Goal: Task Accomplishment & Management: Complete application form

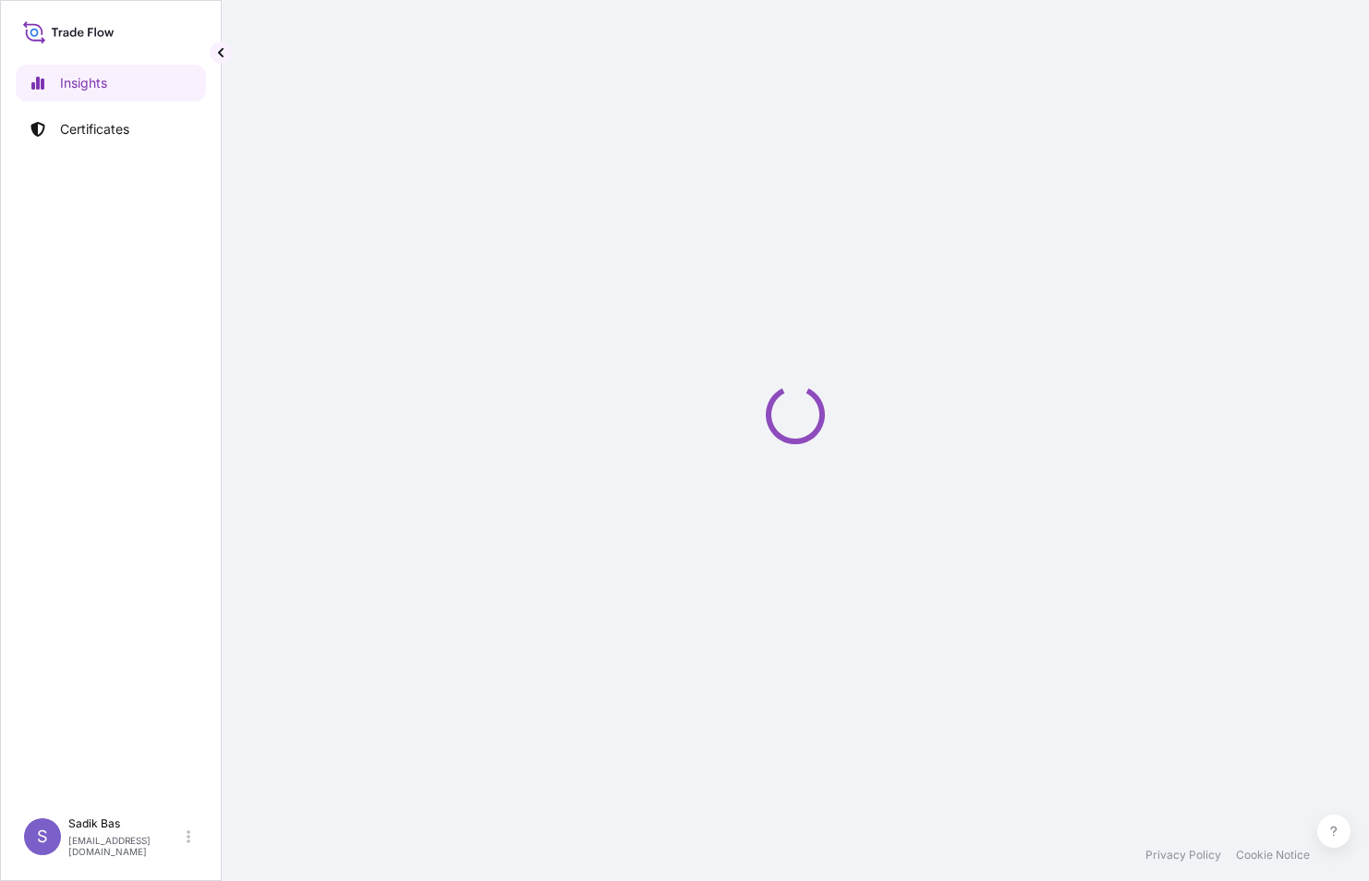
select select "2025"
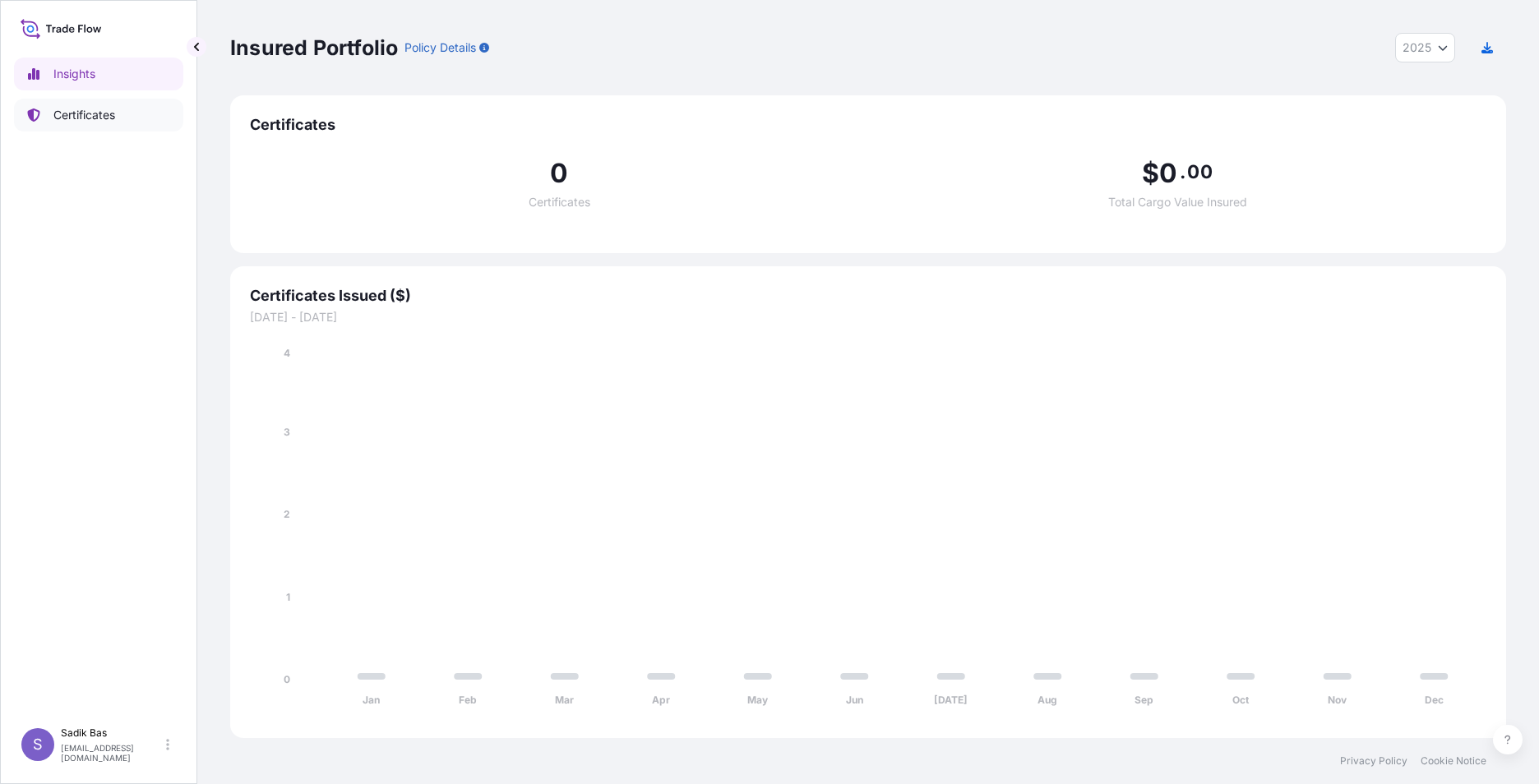
click at [53, 118] on p "Certificates" at bounding box center [84, 115] width 61 height 16
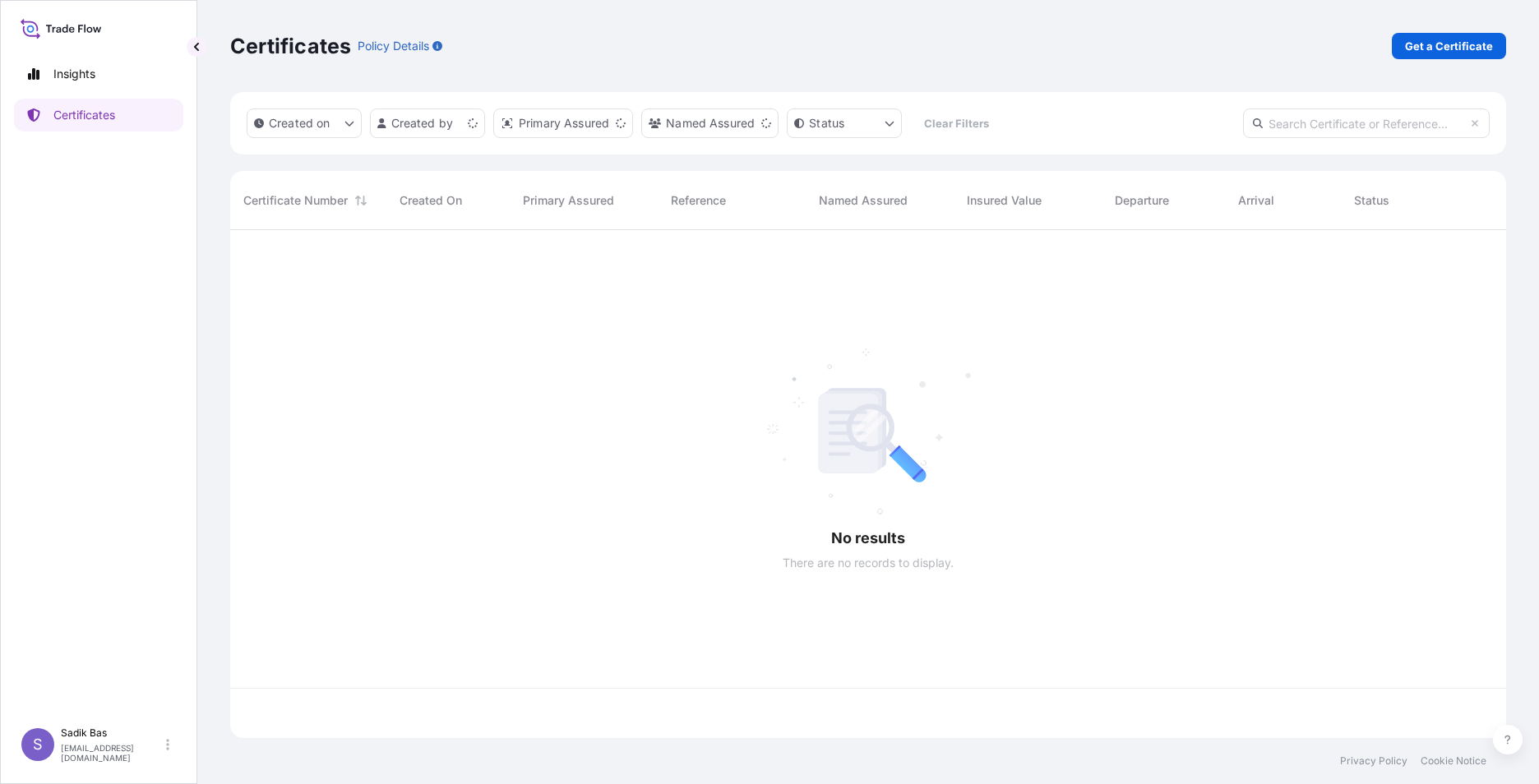
scroll to position [505, 1264]
click at [1218, 50] on p "Get a Certificate" at bounding box center [1449, 45] width 88 height 16
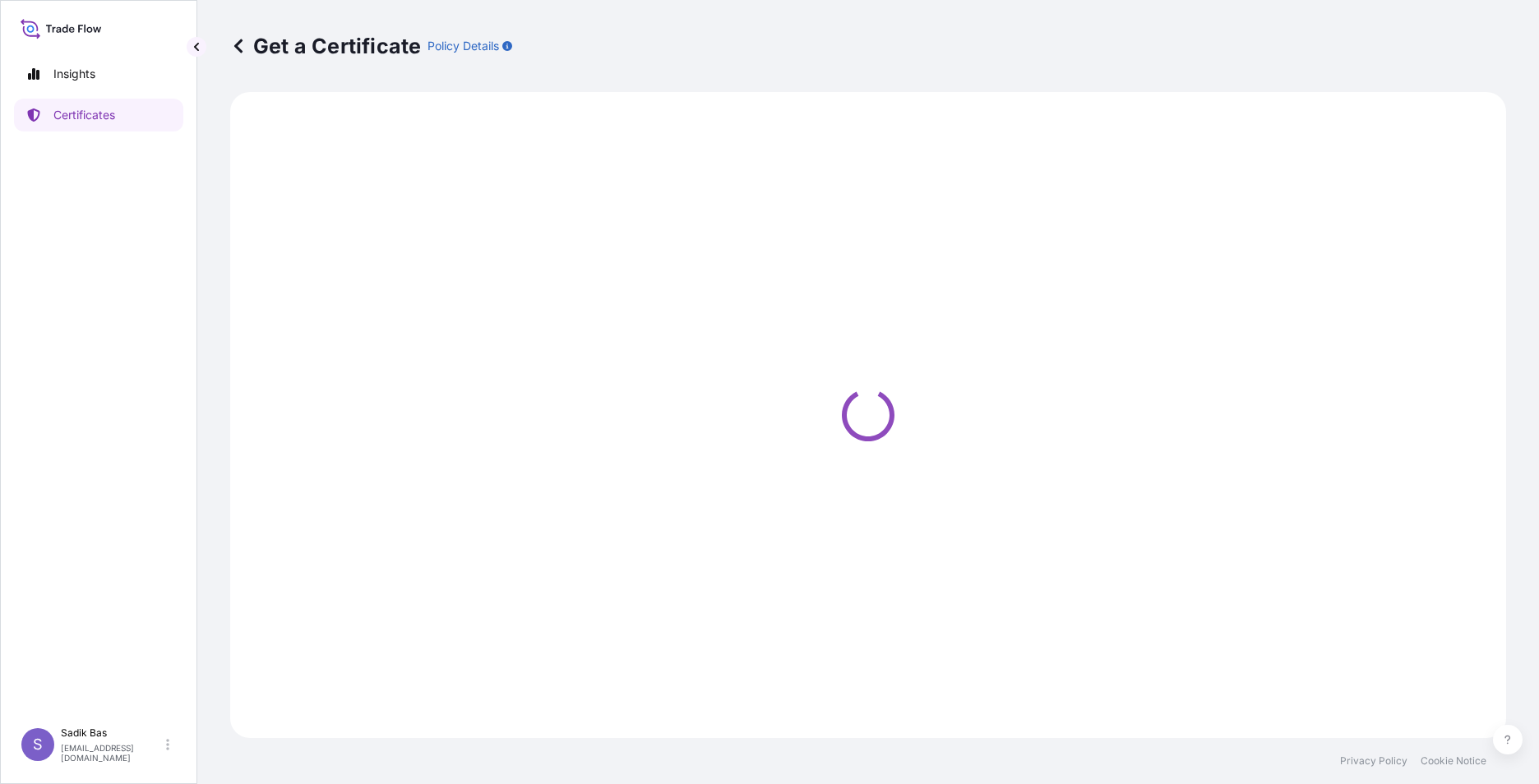
select select "Sea"
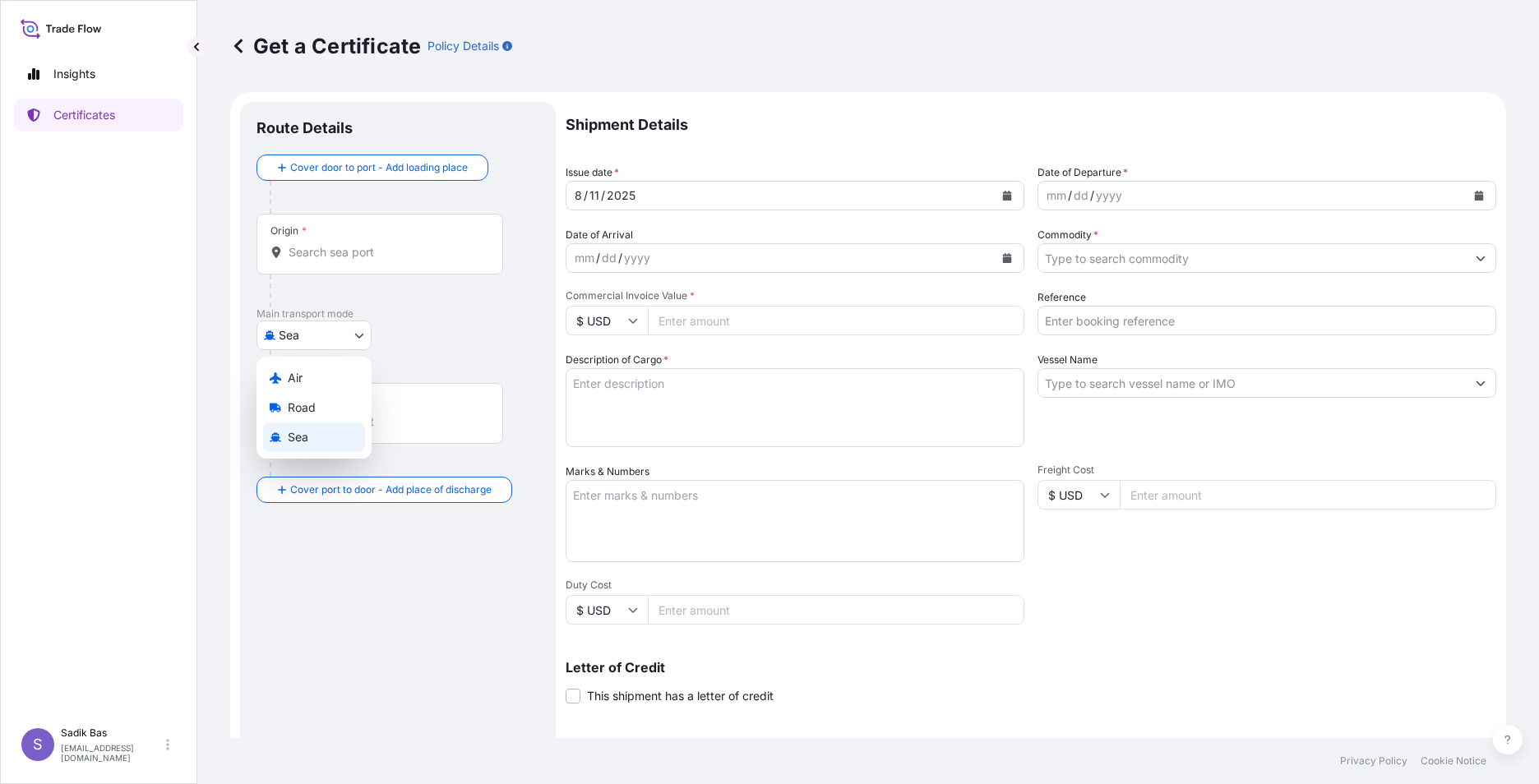
click at [350, 328] on body "Insights Certificates S Sadik Bas [EMAIL_ADDRESS][DOMAIN_NAME] Get a Certificat…" at bounding box center [769, 392] width 1539 height 784
click at [330, 407] on div "Road" at bounding box center [314, 408] width 102 height 29
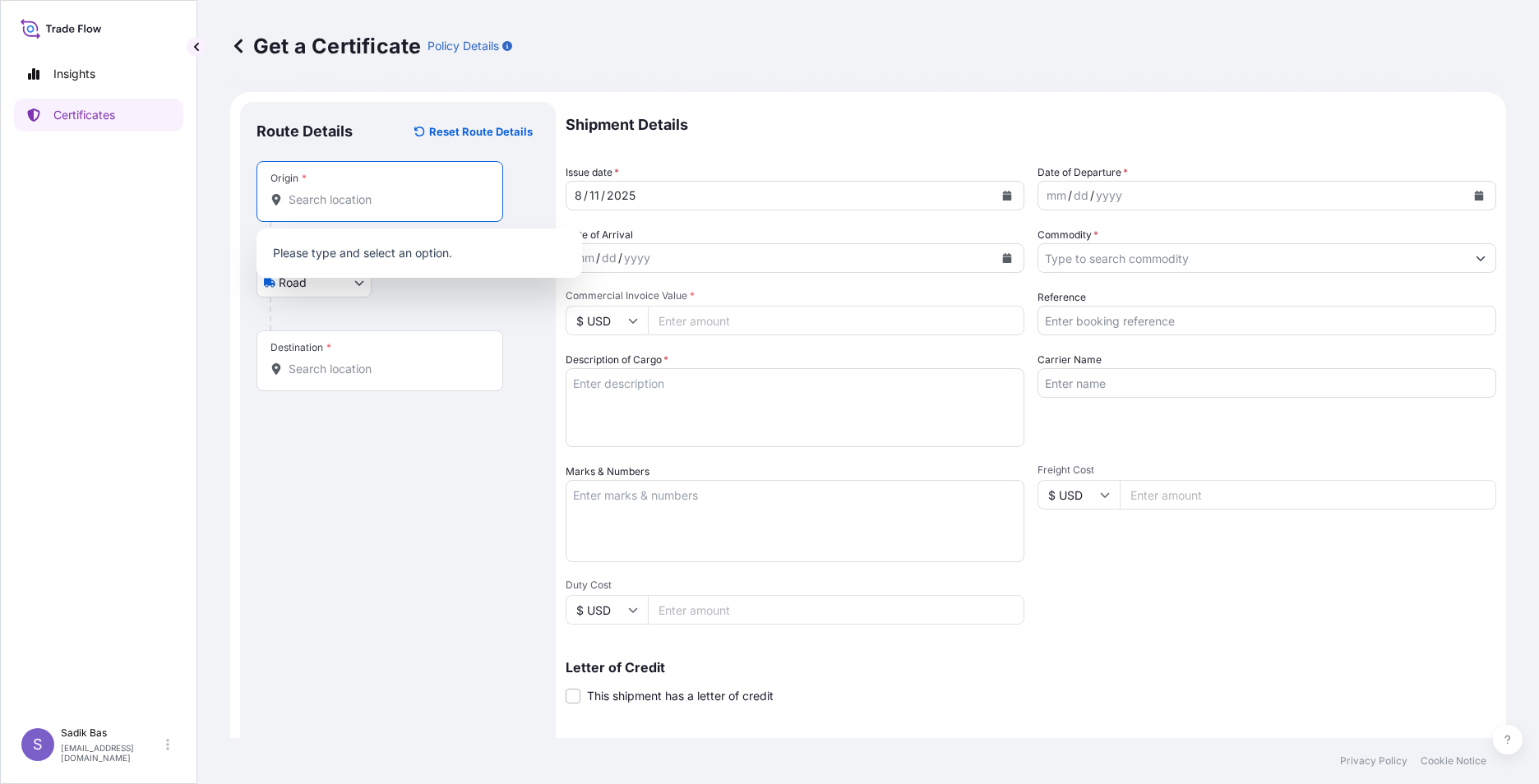
click at [386, 207] on input "Origin *" at bounding box center [385, 199] width 194 height 16
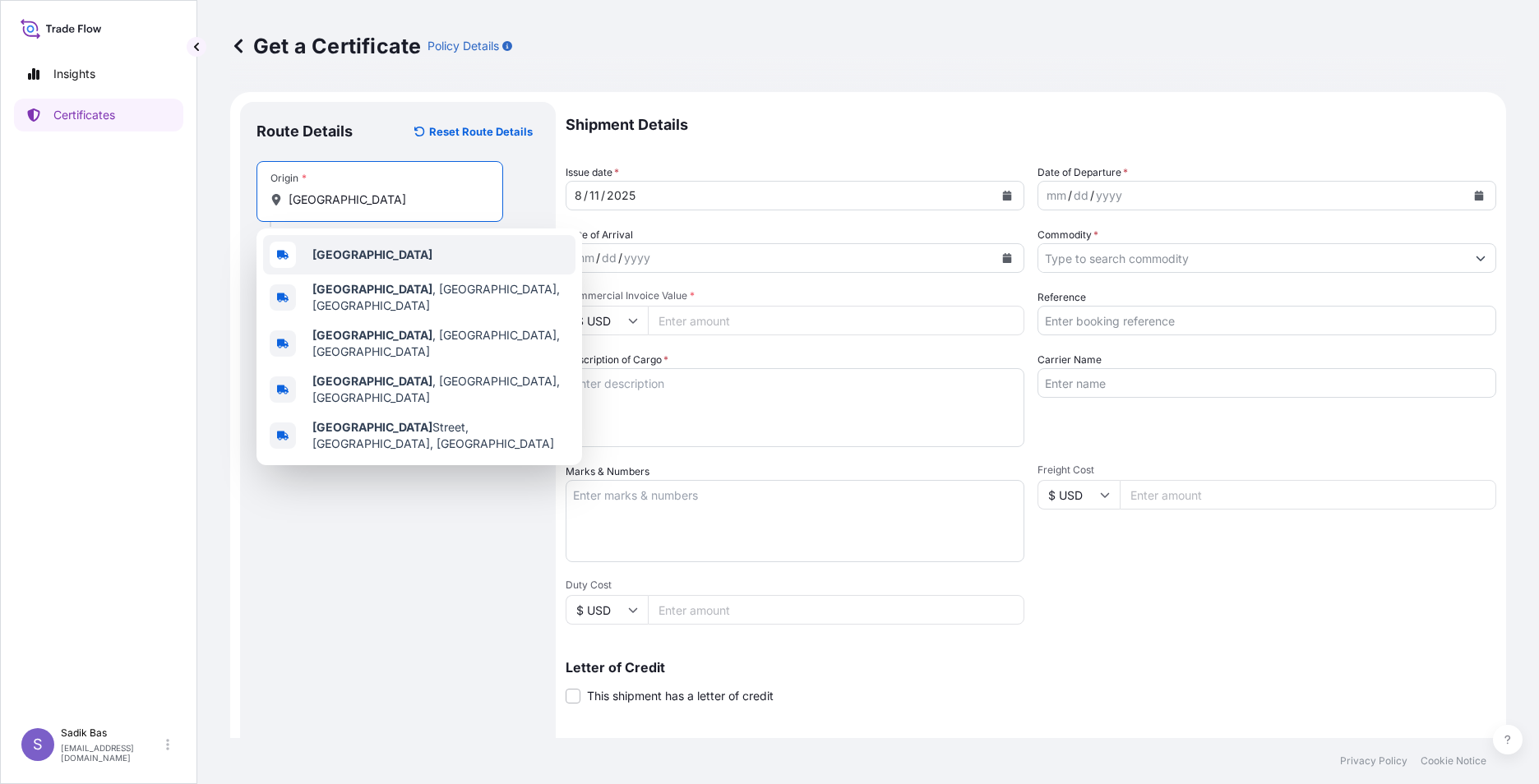
click at [383, 269] on div "[GEOGRAPHIC_DATA]" at bounding box center [419, 255] width 312 height 39
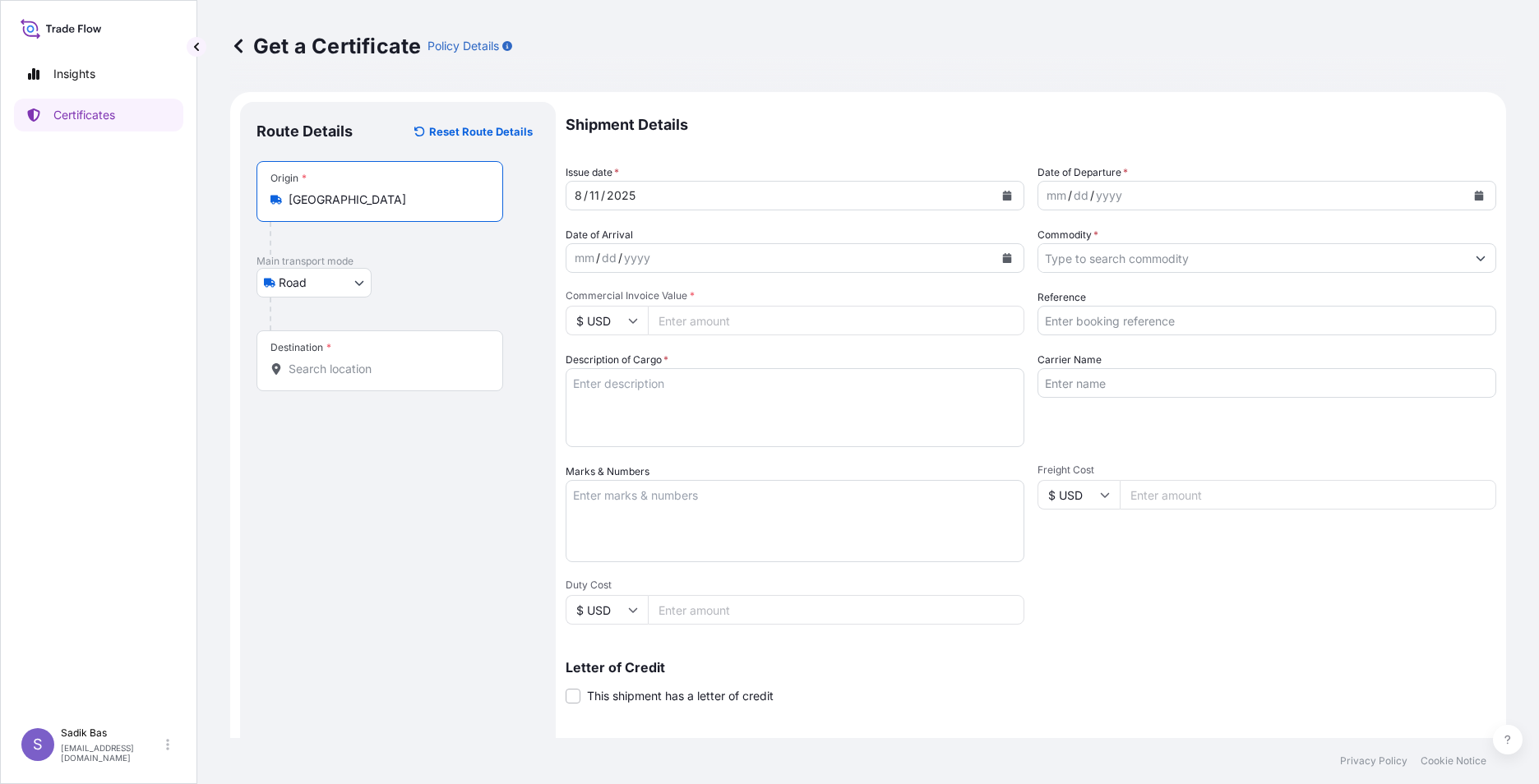
type input "[GEOGRAPHIC_DATA]"
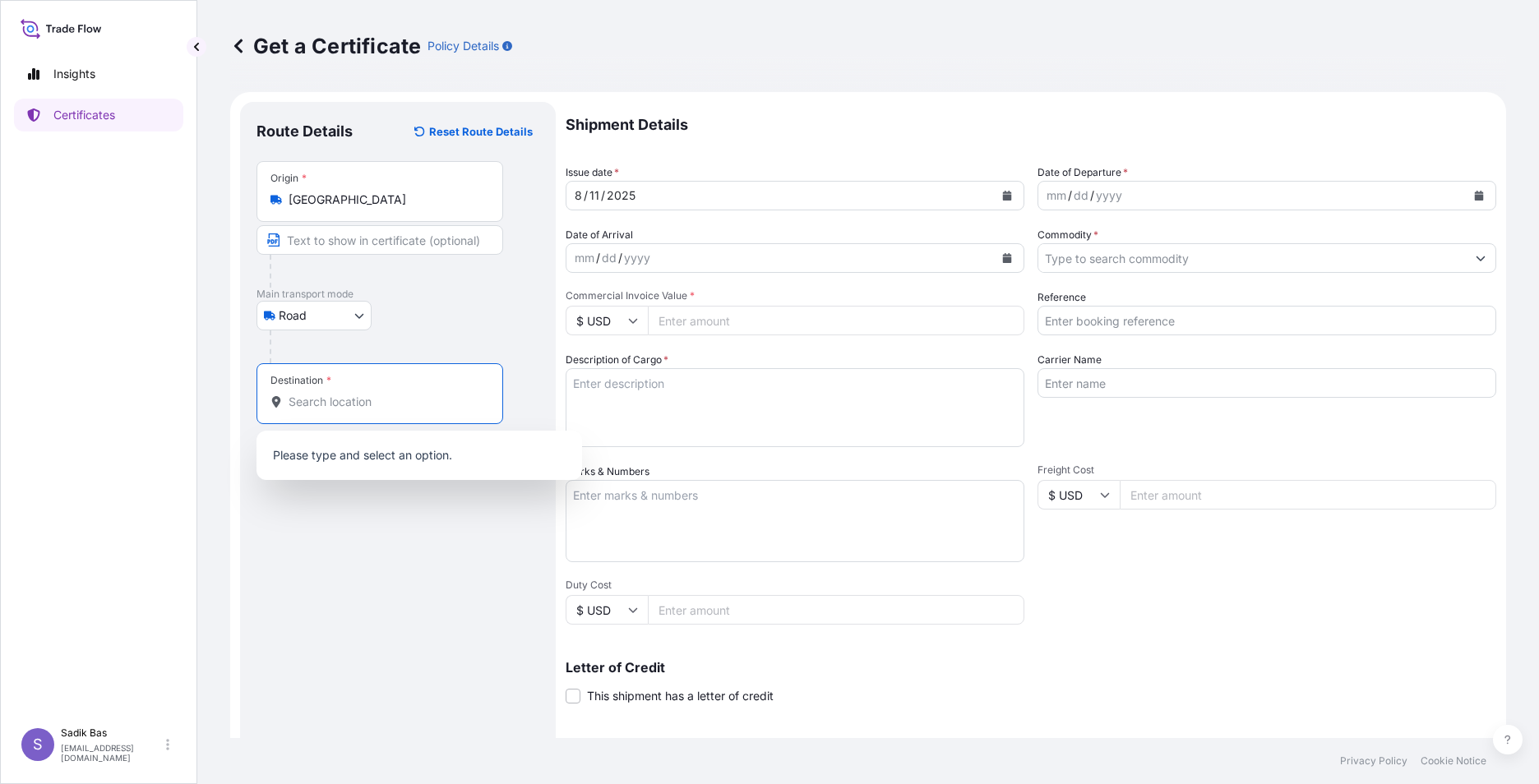
click at [322, 368] on div "Destination *" at bounding box center [379, 393] width 247 height 61
click at [322, 393] on input "Destination *" at bounding box center [385, 401] width 194 height 16
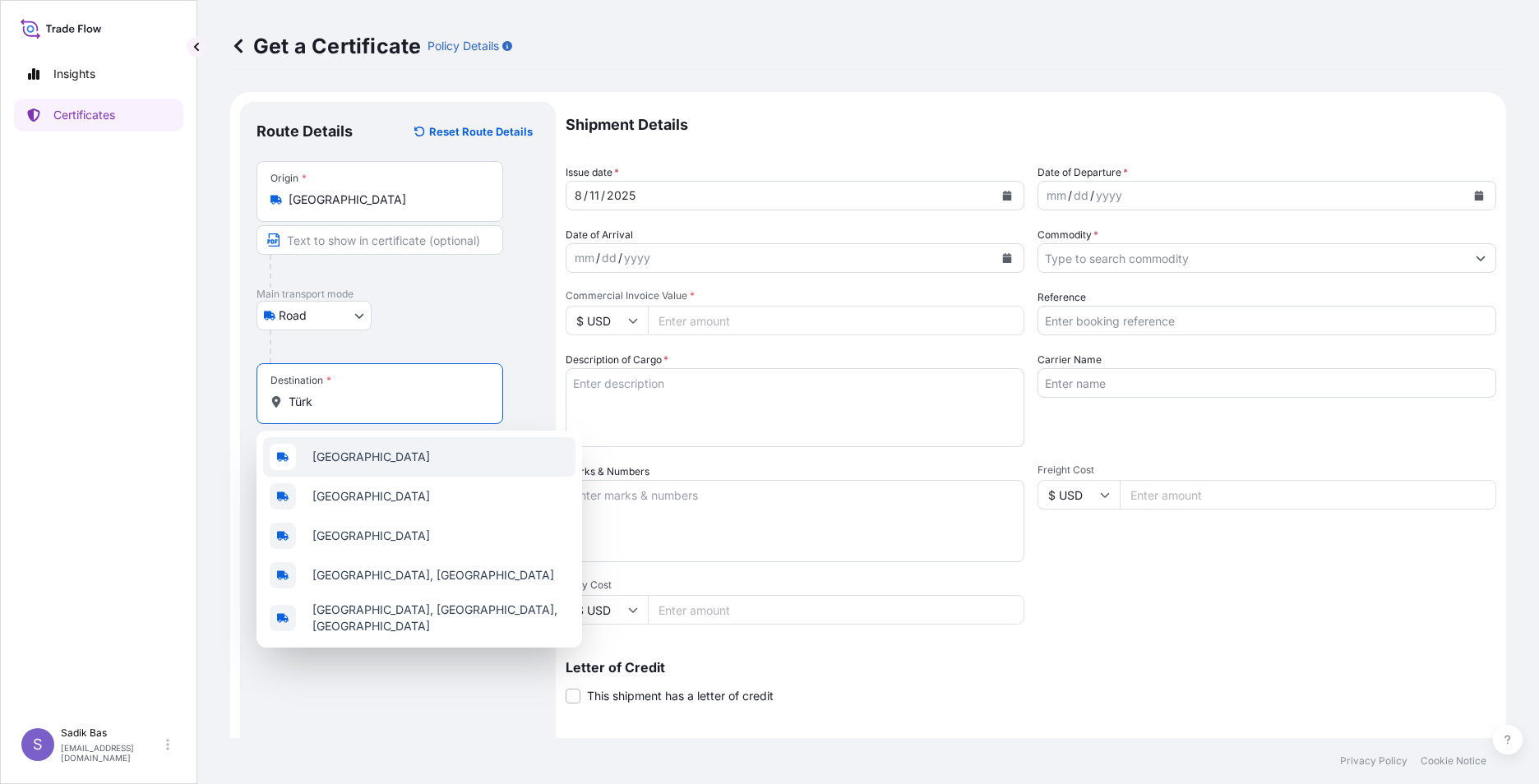
click at [362, 463] on div "[GEOGRAPHIC_DATA]" at bounding box center [419, 457] width 312 height 39
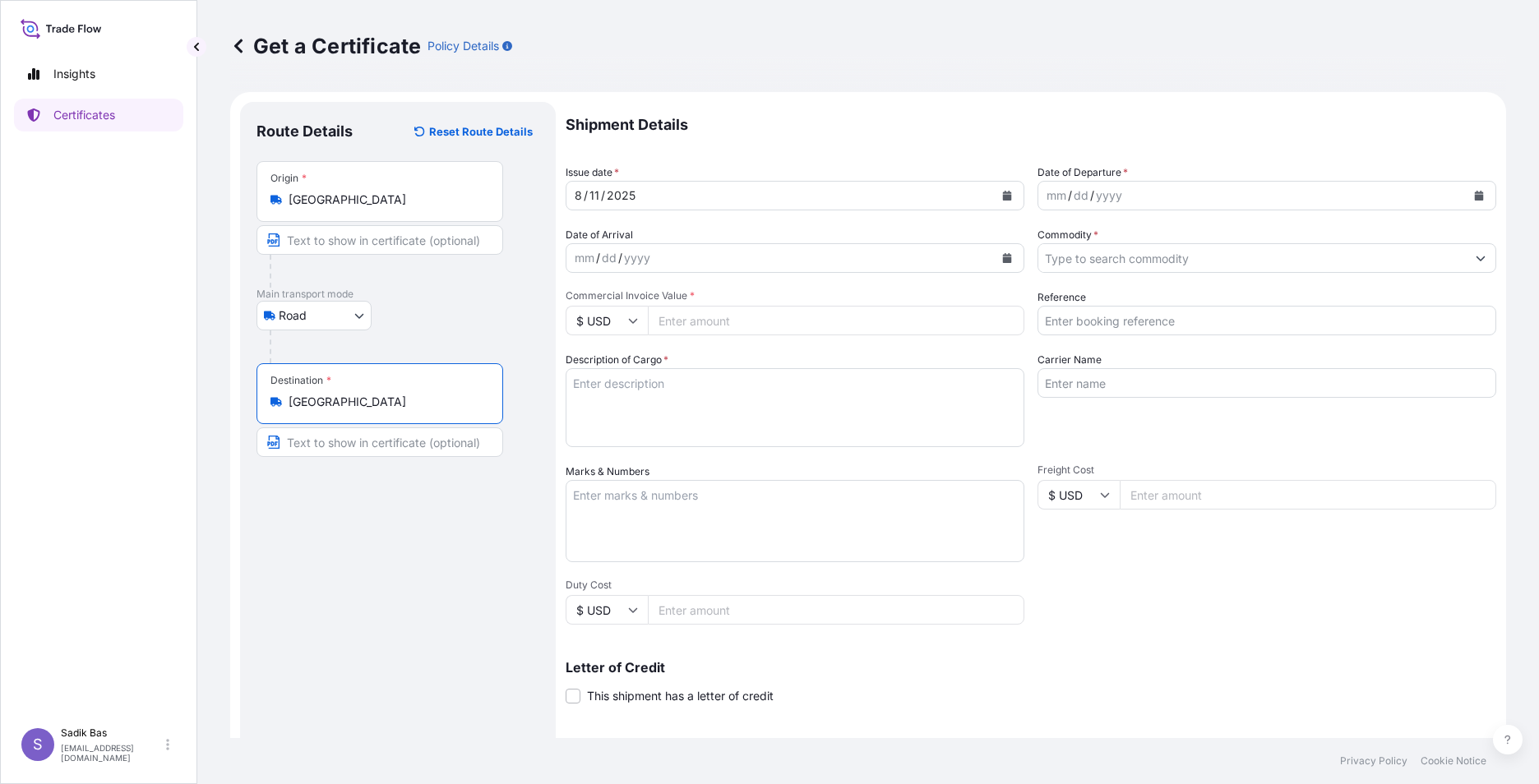
type input "[GEOGRAPHIC_DATA]"
click at [350, 581] on div "Route Details Reset Route Details Place of loading Road / [GEOGRAPHIC_DATA] / I…" at bounding box center [398, 516] width 283 height 796
click at [694, 255] on div "mm / dd / yyyy" at bounding box center [780, 257] width 427 height 29
click at [586, 256] on div "mm" at bounding box center [585, 258] width 23 height 20
click at [1003, 257] on icon "Calendar" at bounding box center [1008, 257] width 9 height 10
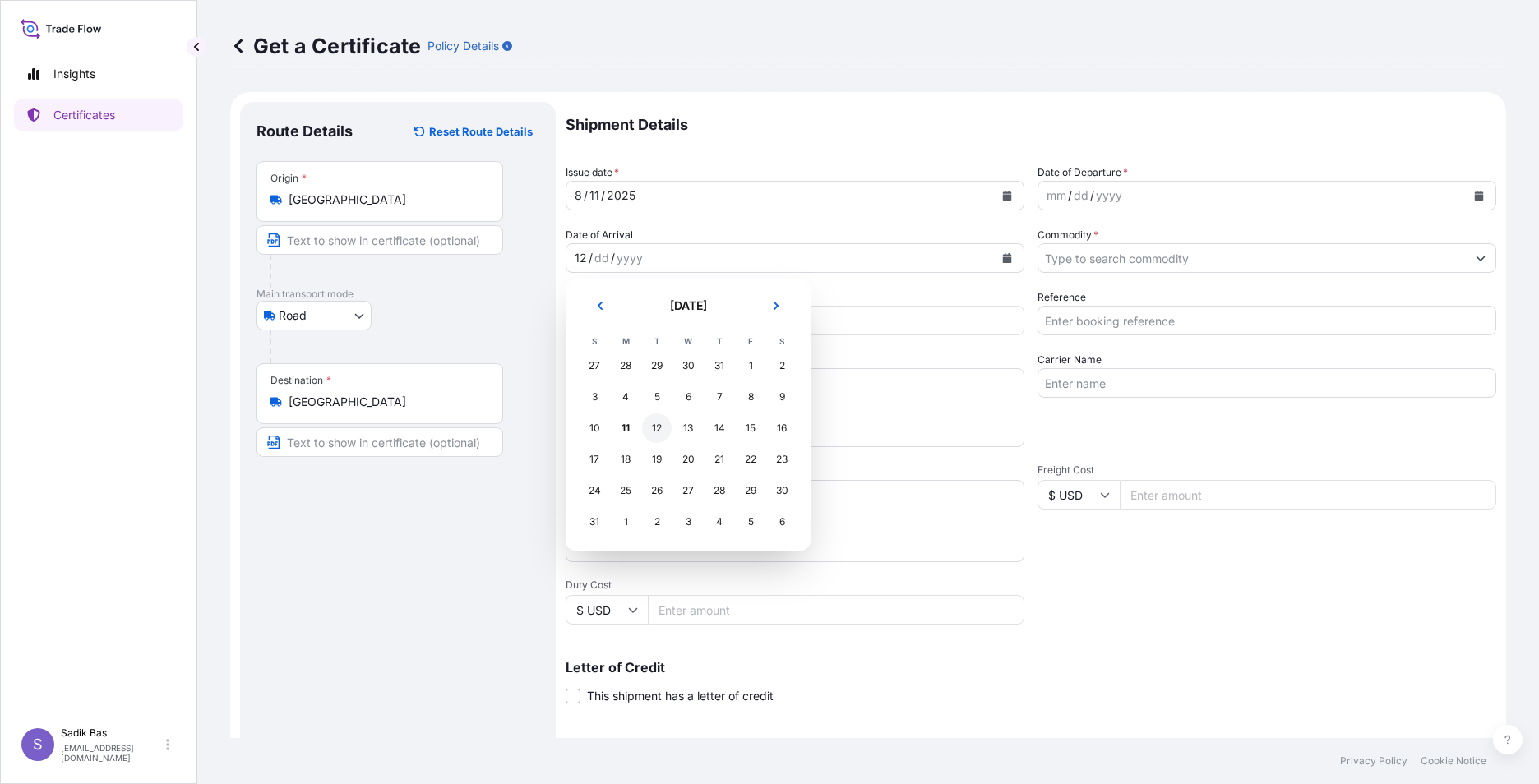
click at [661, 420] on div "12" at bounding box center [656, 428] width 29 height 29
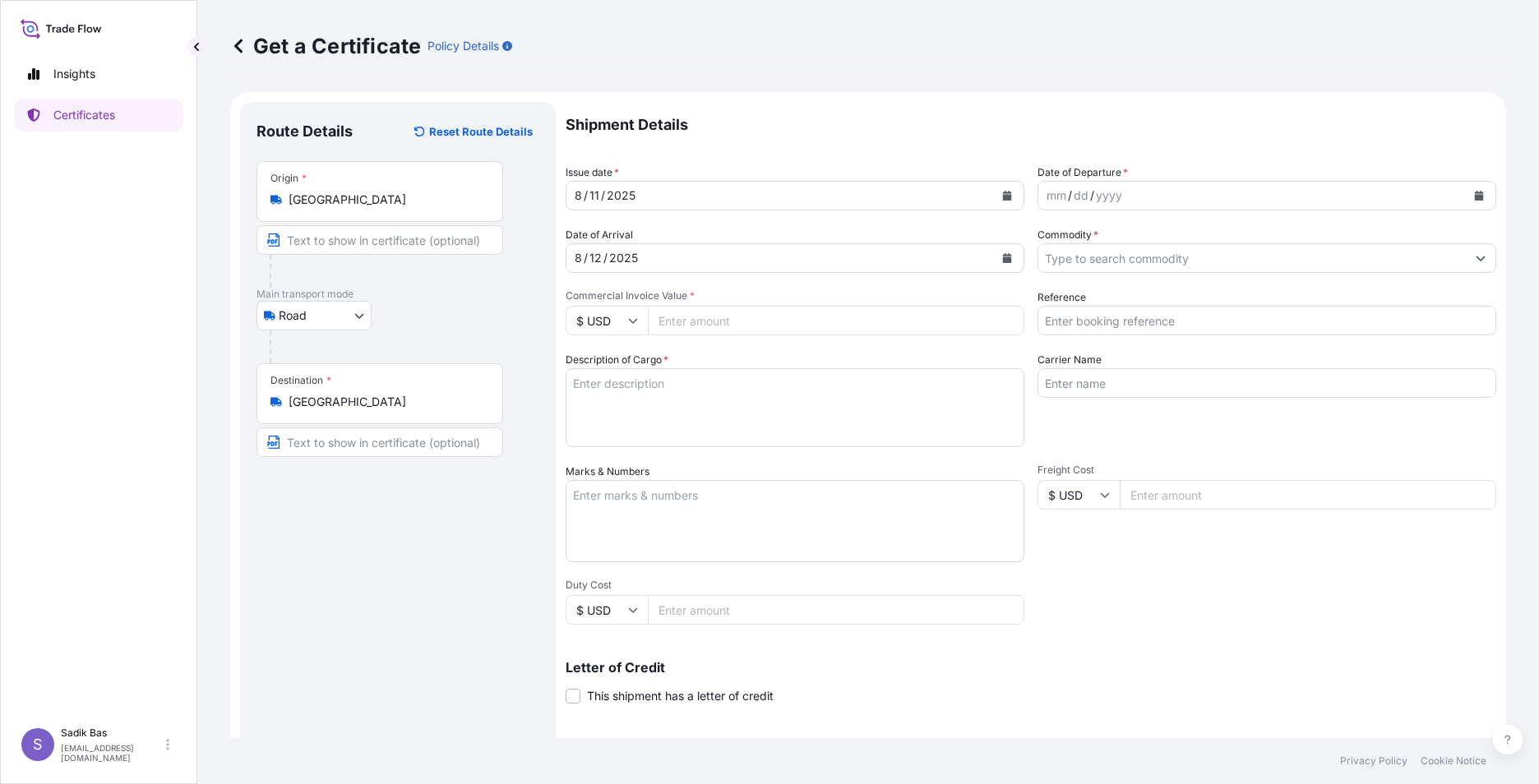
click at [741, 318] on input "Commercial Invoice Value *" at bounding box center [836, 320] width 377 height 29
click at [627, 319] on input "$ USD" at bounding box center [607, 320] width 82 height 29
click at [618, 365] on div "€ EUR" at bounding box center [607, 365] width 69 height 31
type input "€ EUR"
click at [768, 318] on input "Commercial Invoice Value *" at bounding box center [836, 320] width 377 height 29
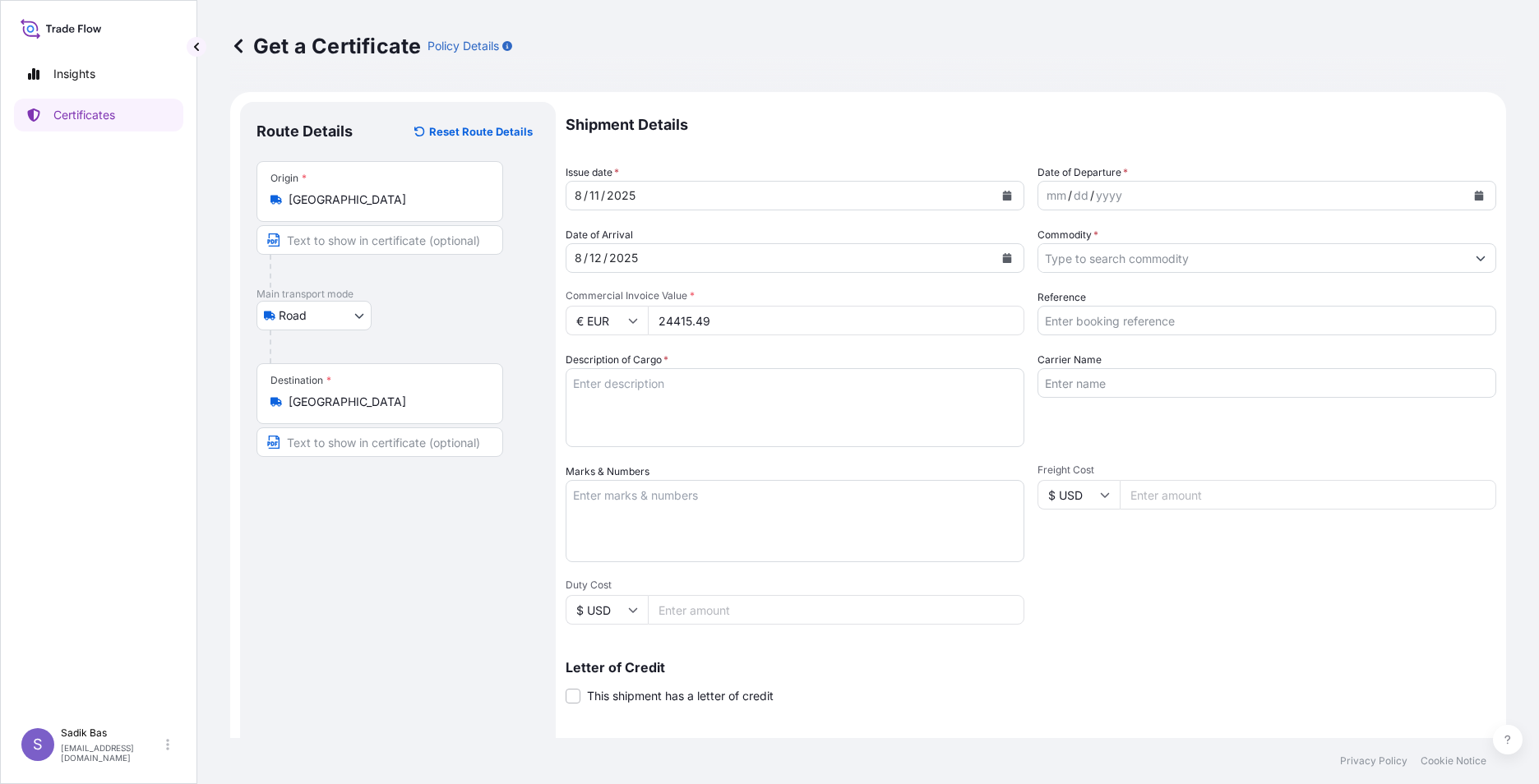
type input "24415.49"
click at [677, 384] on textarea "Description of Cargo *" at bounding box center [795, 408] width 458 height 79
paste textarea "572025127"
type textarea "4 palet / Net 3908 Kg / Gross 4039,264 Kg / Prim: 750 Tl Abonman Poliçe No: 572…"
click at [1162, 194] on div "mm / dd / yyyy" at bounding box center [1252, 195] width 427 height 29
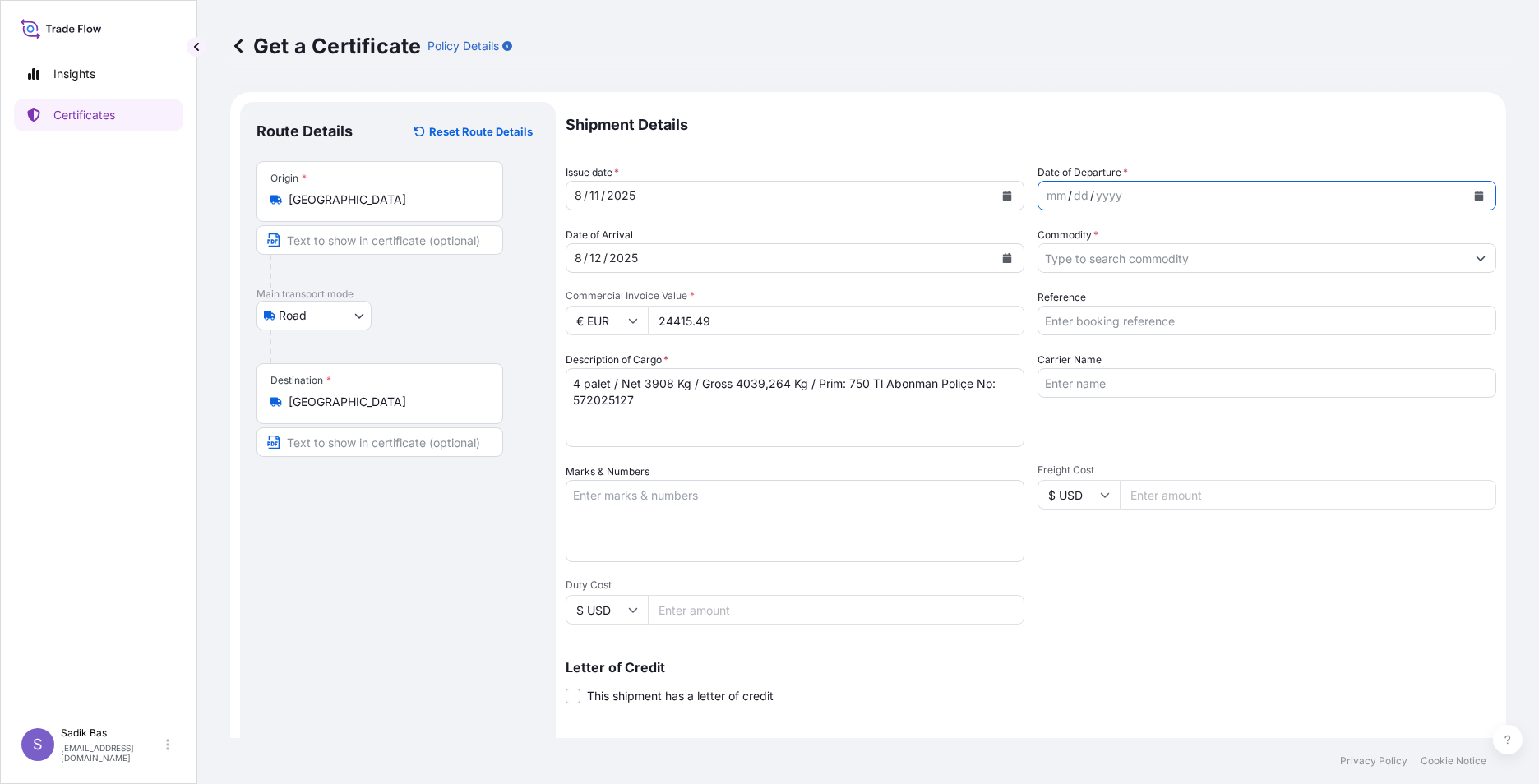
click at [1218, 198] on button "Calendar" at bounding box center [1479, 196] width 27 height 27
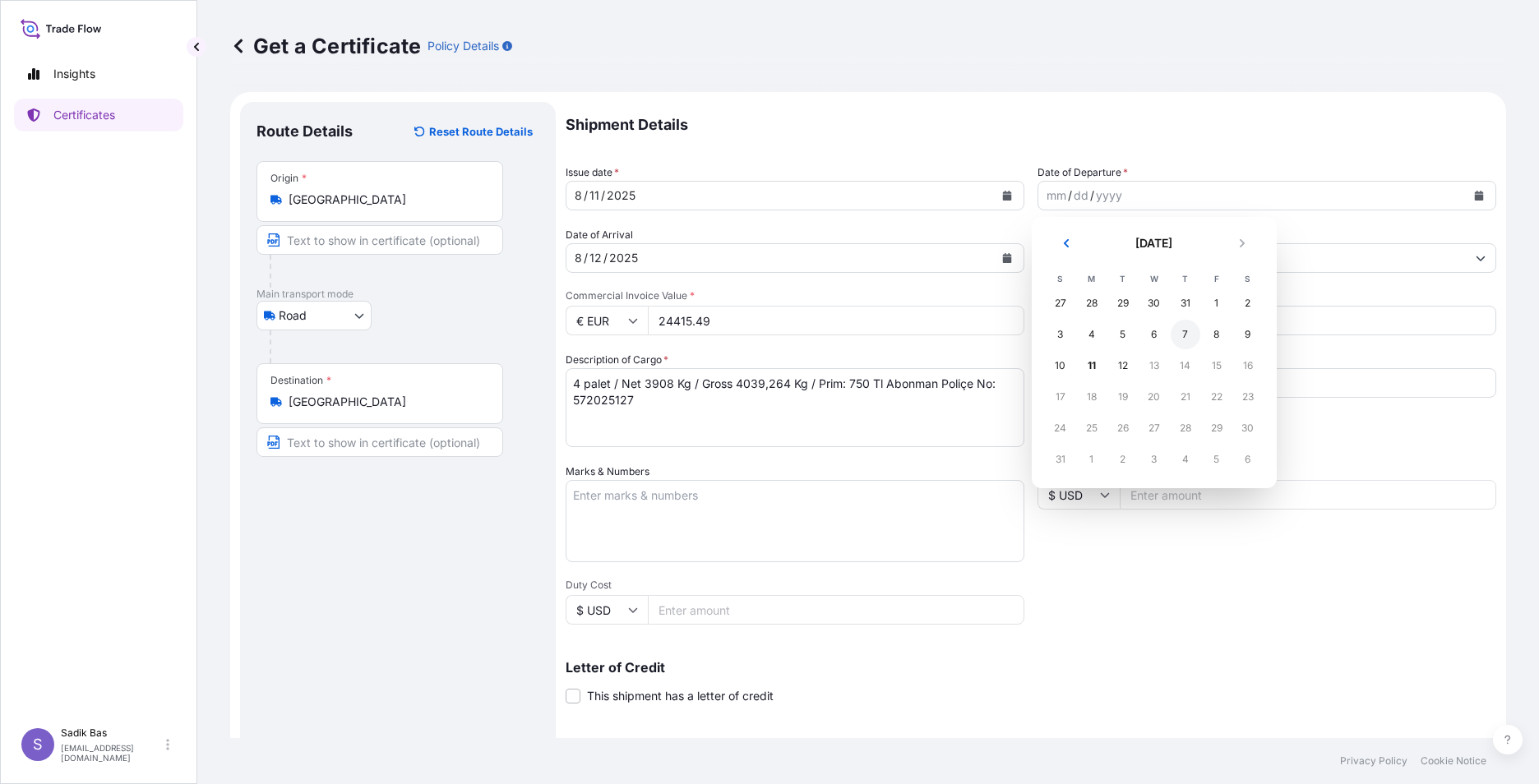
click at [1187, 331] on div "7" at bounding box center [1185, 334] width 29 height 29
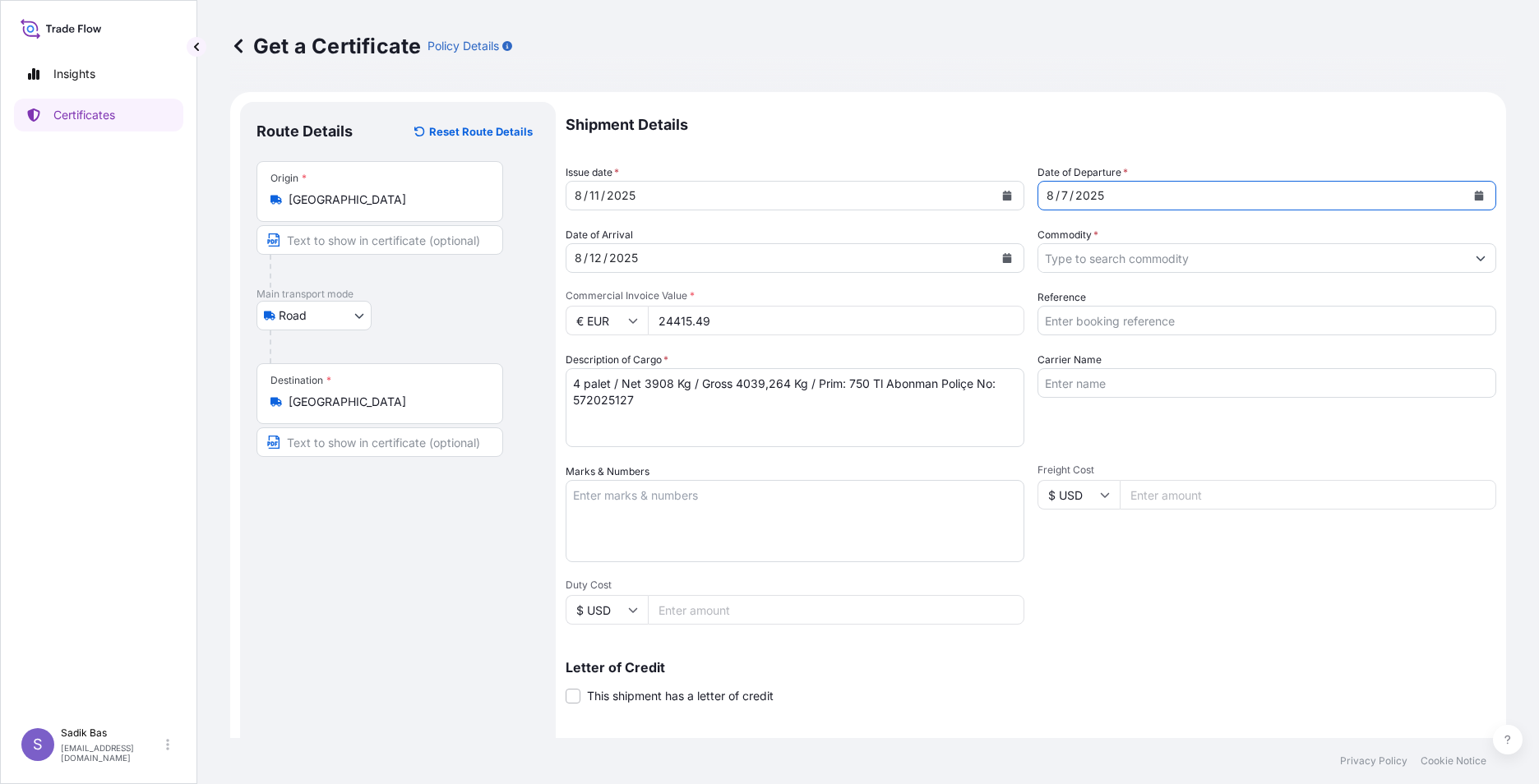
click at [1101, 250] on input "Commodity *" at bounding box center [1252, 257] width 427 height 29
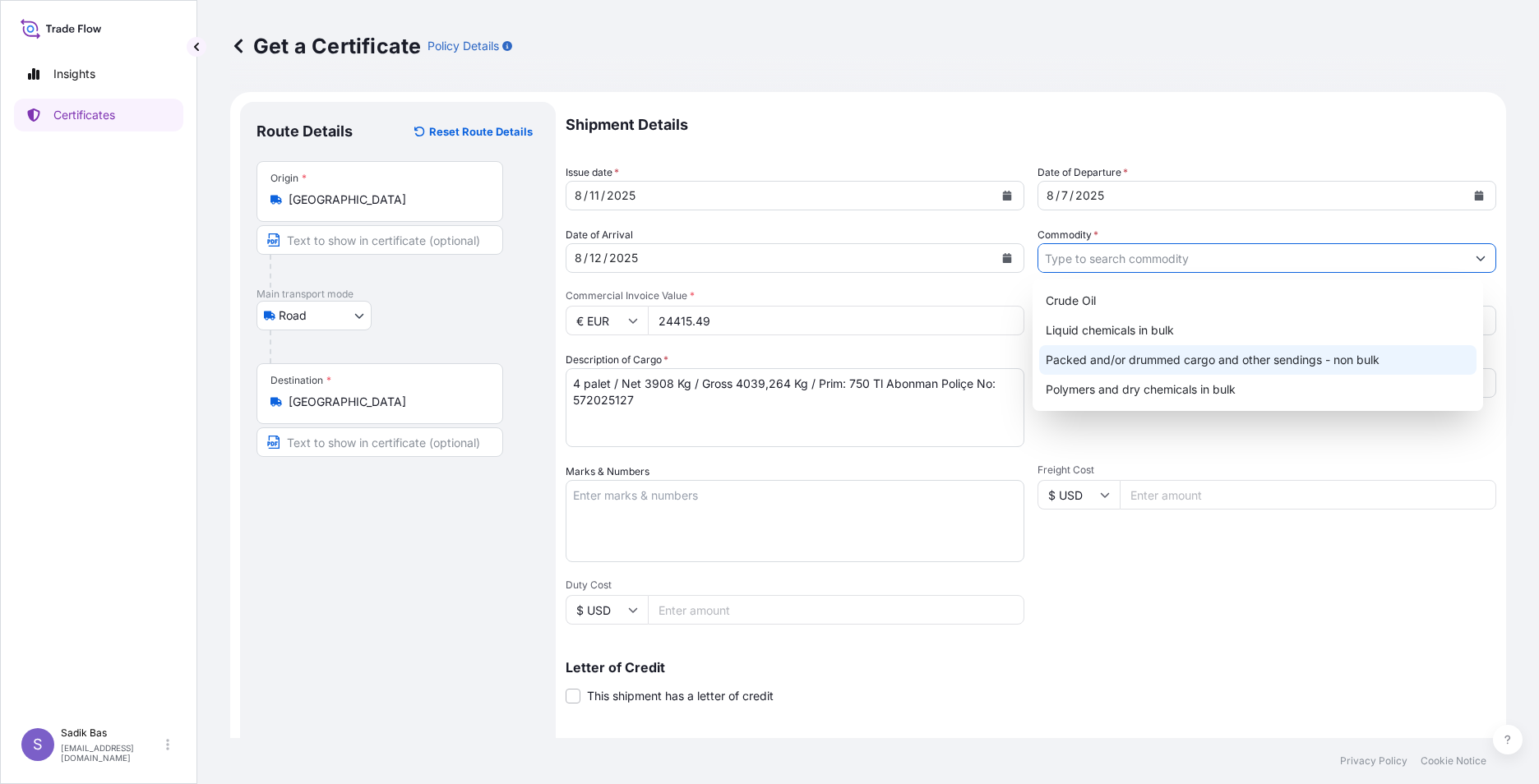
click at [1161, 362] on div "Packed and/or drummed cargo and other sendings - non bulk" at bounding box center [1259, 360] width 438 height 29
type input "Packed and/or drummed cargo and other sendings - non bulk"
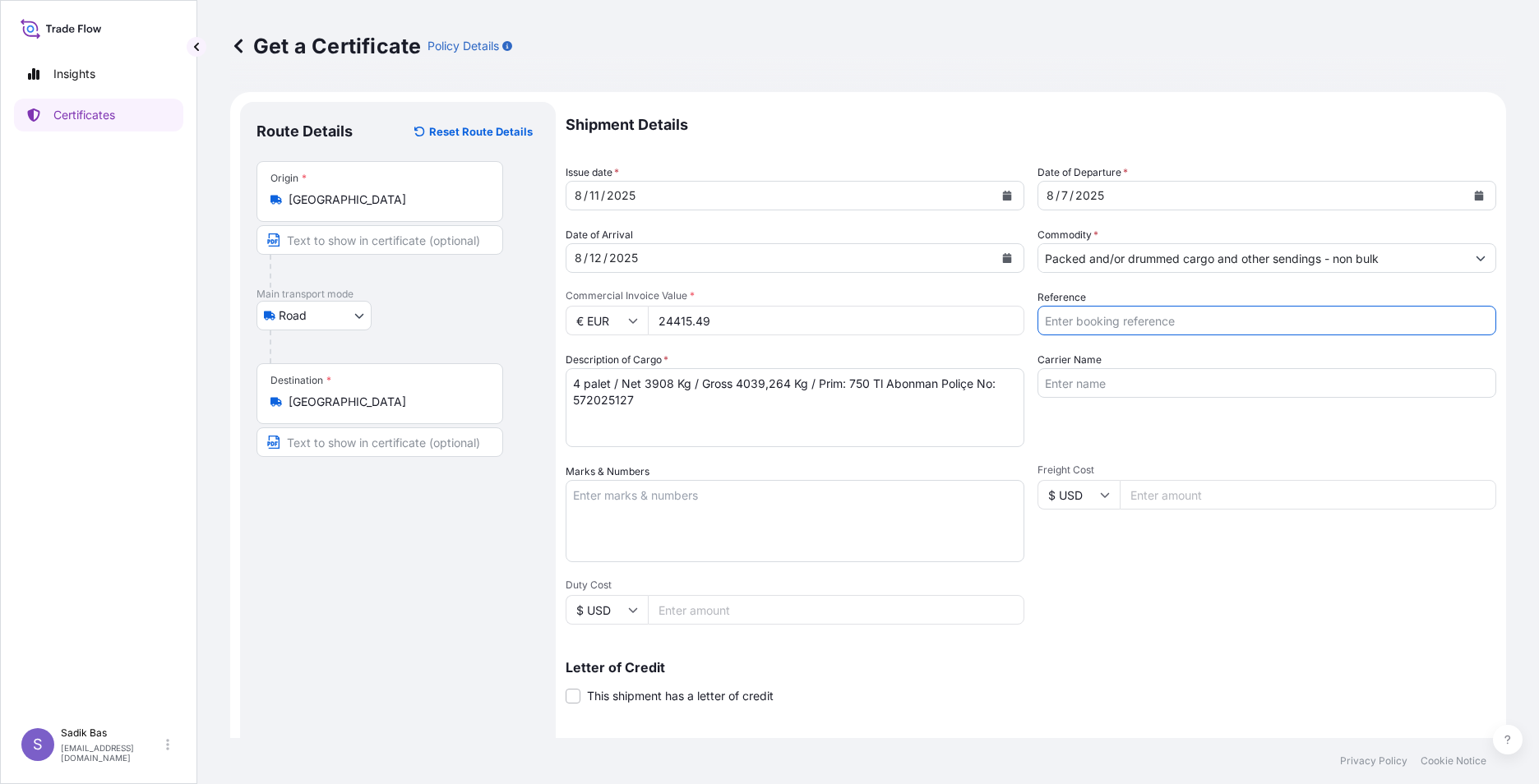
click at [1158, 323] on input "Reference" at bounding box center [1267, 320] width 458 height 29
type input "4900867825/78863/76210/78658"
click at [1168, 383] on input "Carrier Name" at bounding box center [1267, 383] width 458 height 29
click at [1053, 384] on input "34MNE619" at bounding box center [1267, 383] width 458 height 29
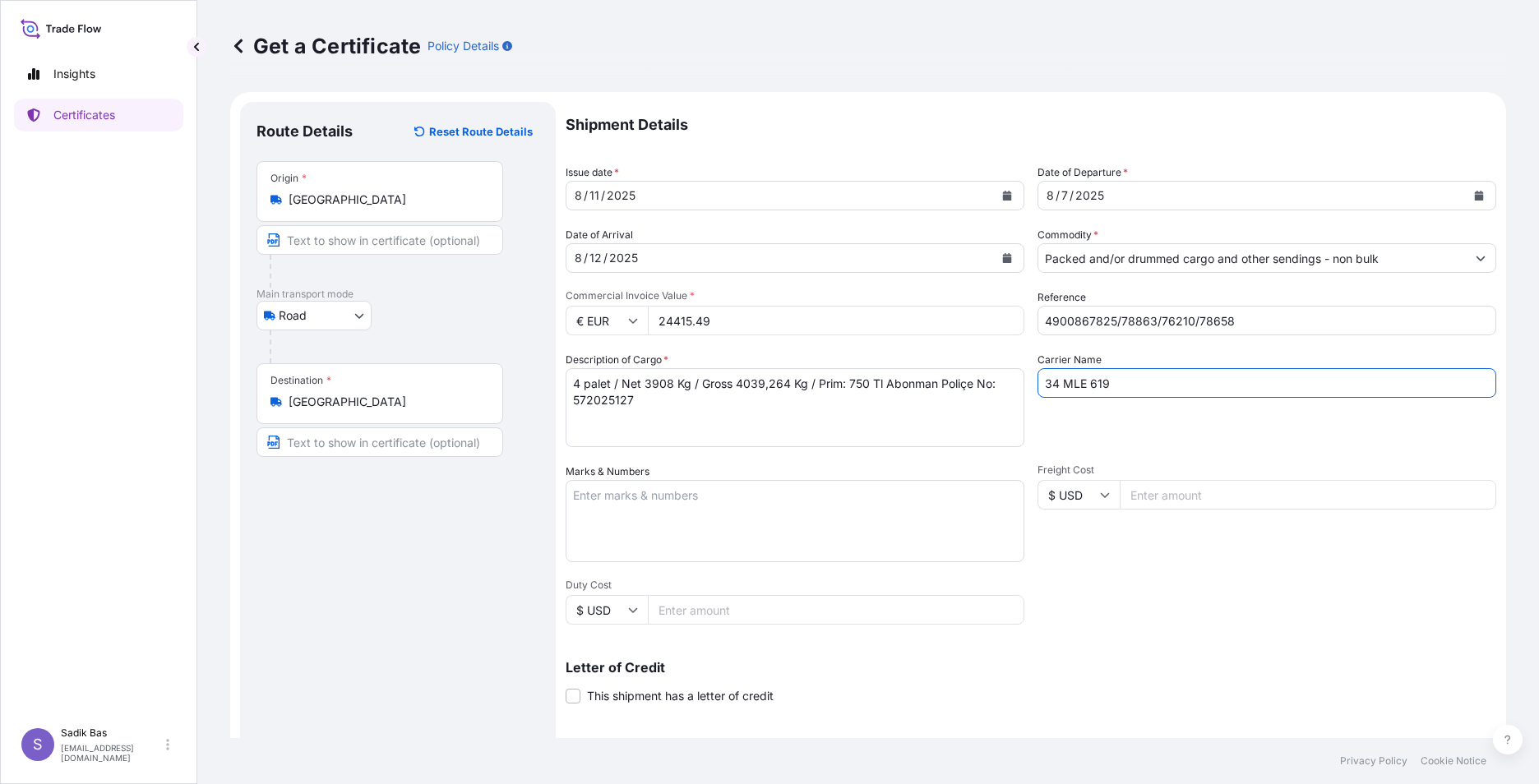
type input "34 MLE 619"
click at [813, 498] on textarea "Marks & Numbers" at bounding box center [795, 521] width 458 height 82
click at [1132, 507] on input "Freight Cost" at bounding box center [1308, 494] width 377 height 29
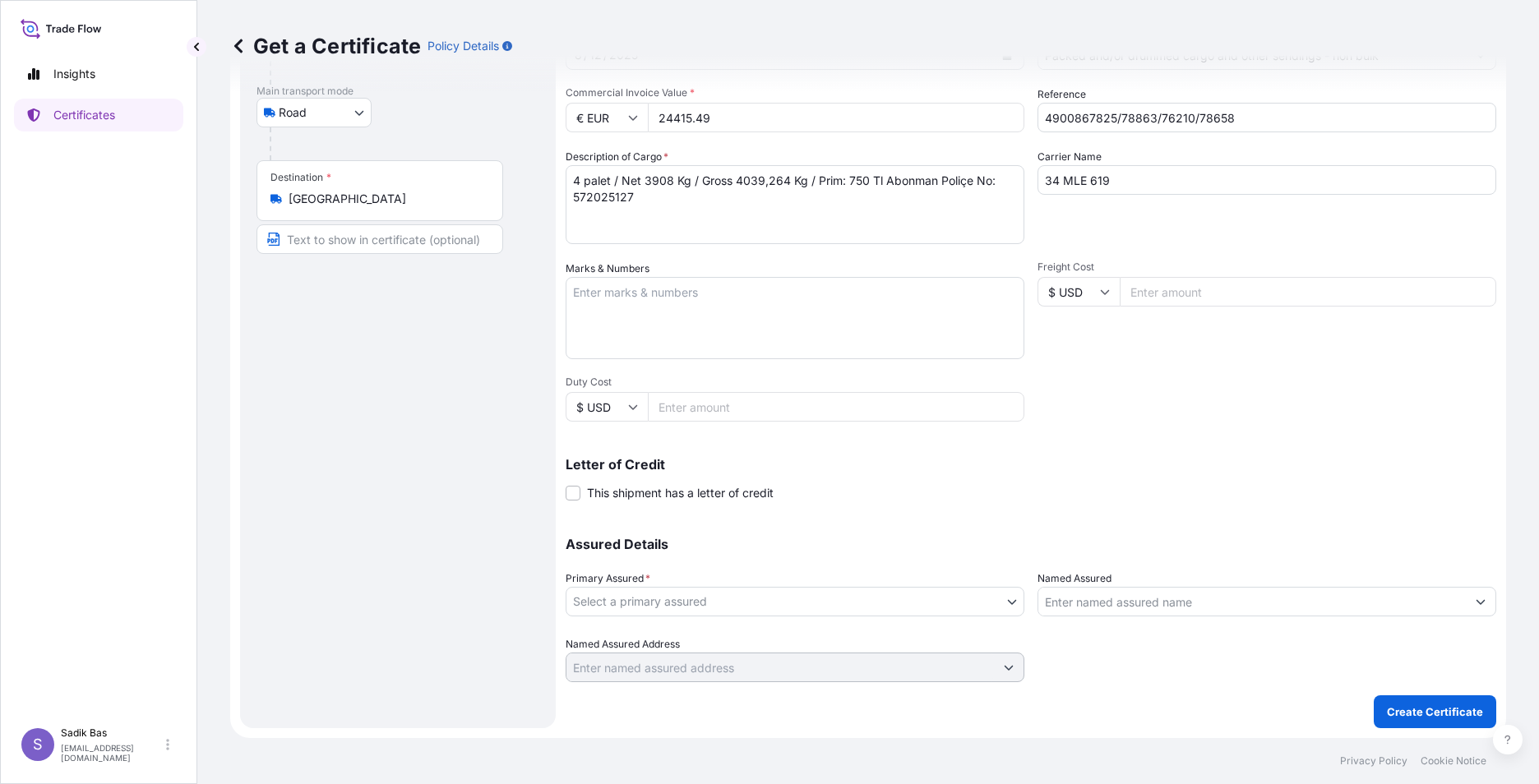
click at [931, 598] on body "Insights Certificates S Sadik Bas [EMAIL_ADDRESS][DOMAIN_NAME] Get a Certificat…" at bounding box center [769, 392] width 1539 height 784
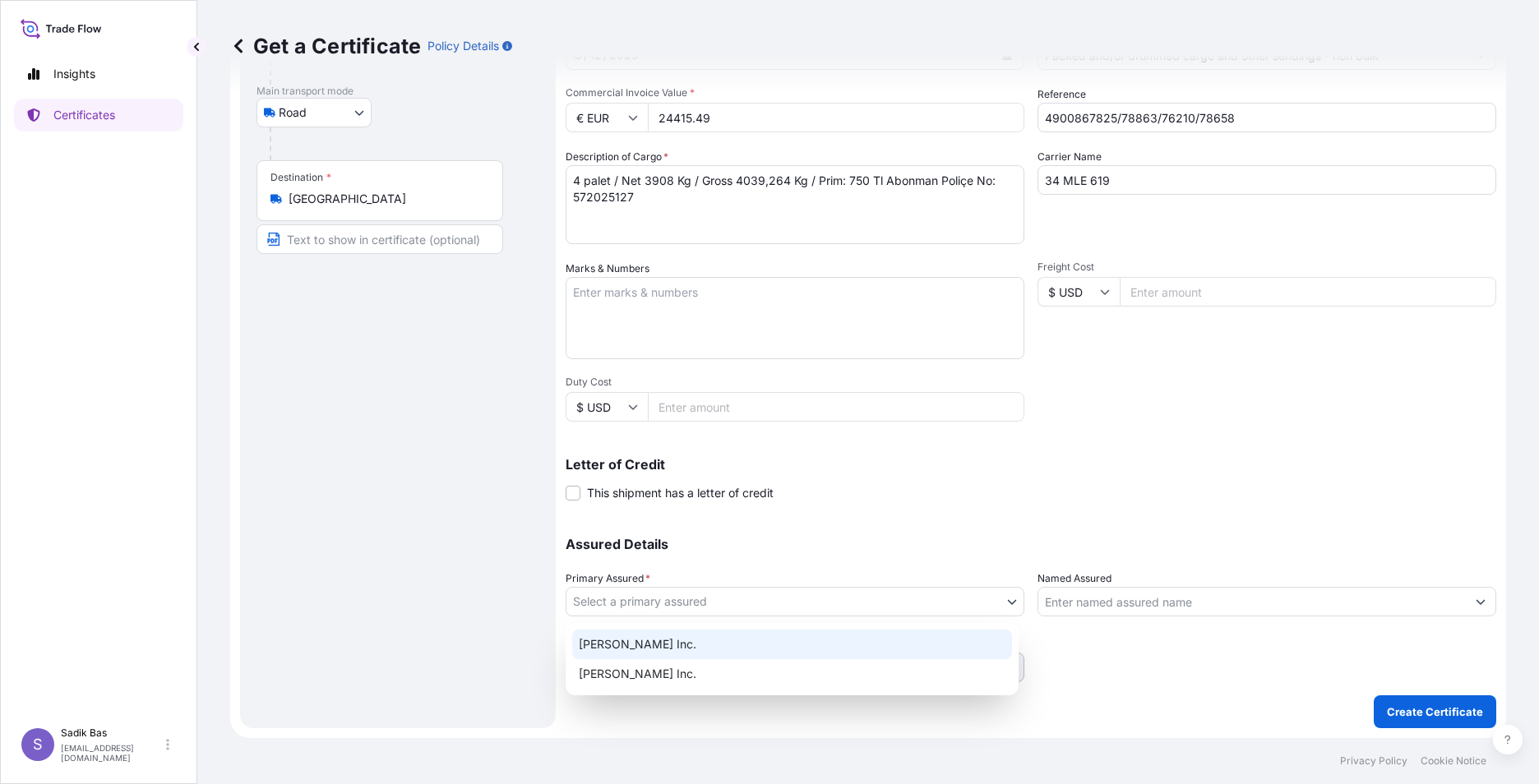
click at [661, 651] on div "[PERSON_NAME] Inc." at bounding box center [792, 644] width 440 height 29
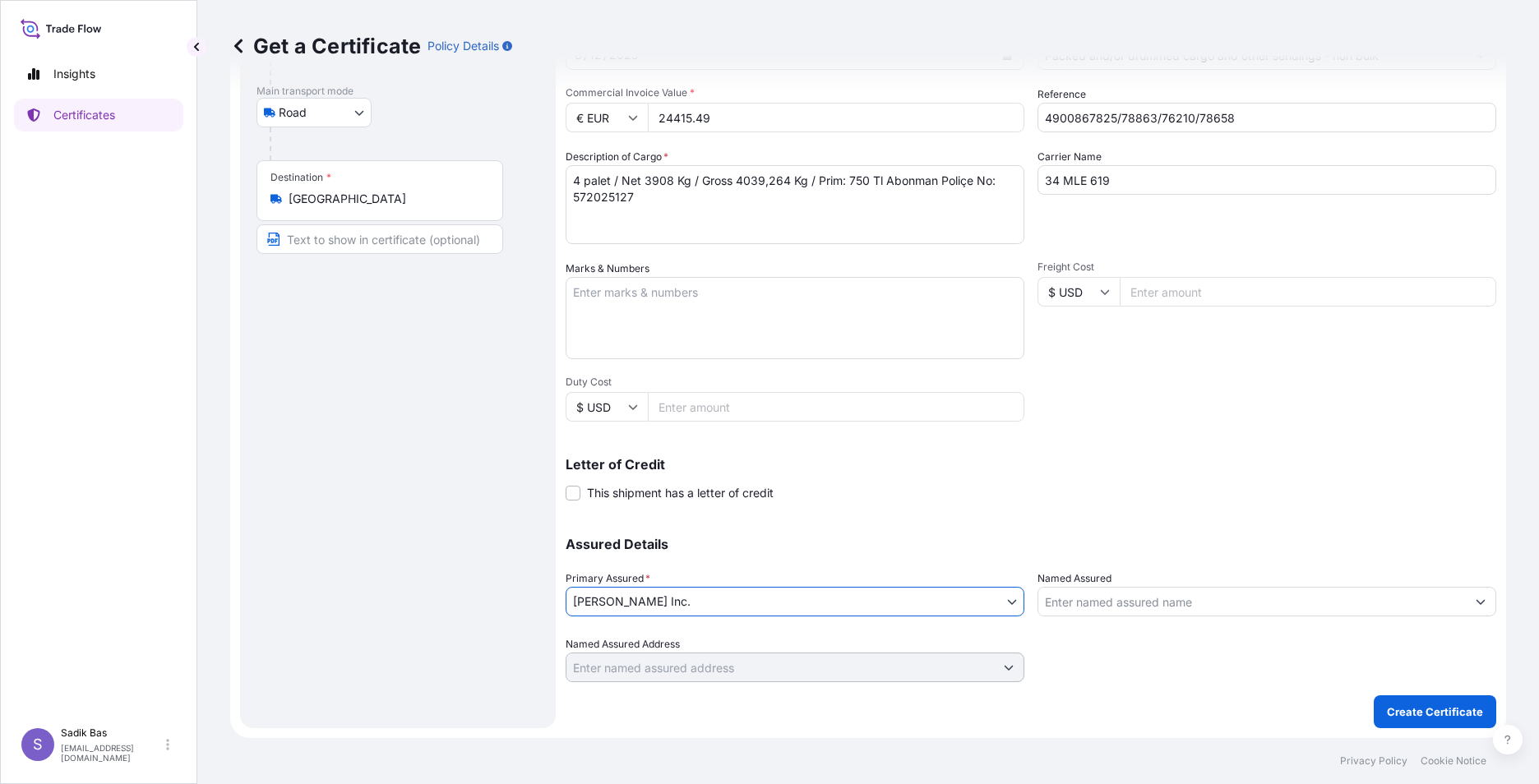
click at [1218, 587] on div at bounding box center [1267, 602] width 458 height 29
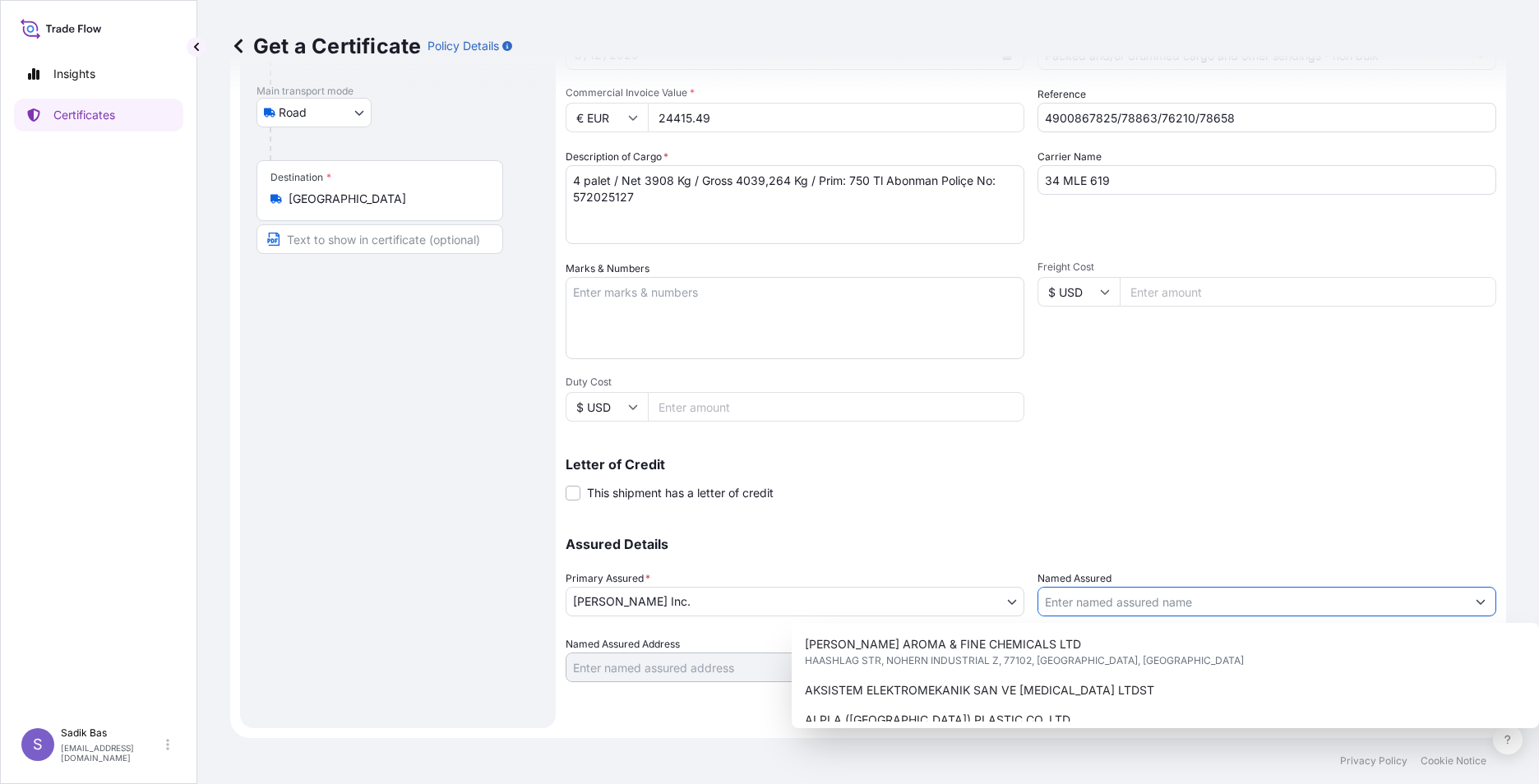
click at [1218, 601] on input "Named Assured" at bounding box center [1252, 602] width 427 height 29
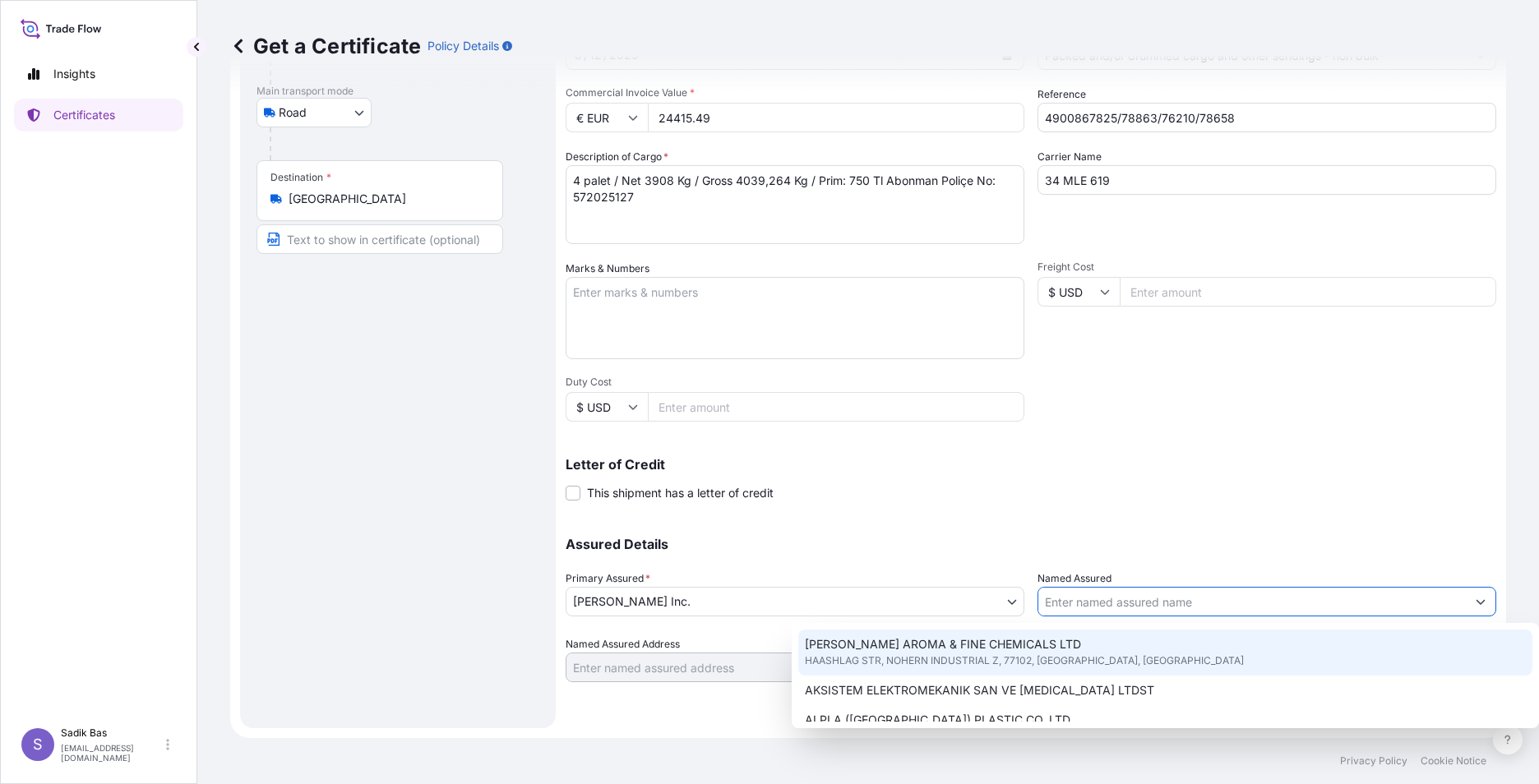
click at [1184, 594] on input "Named Assured" at bounding box center [1252, 602] width 427 height 29
type input "S"
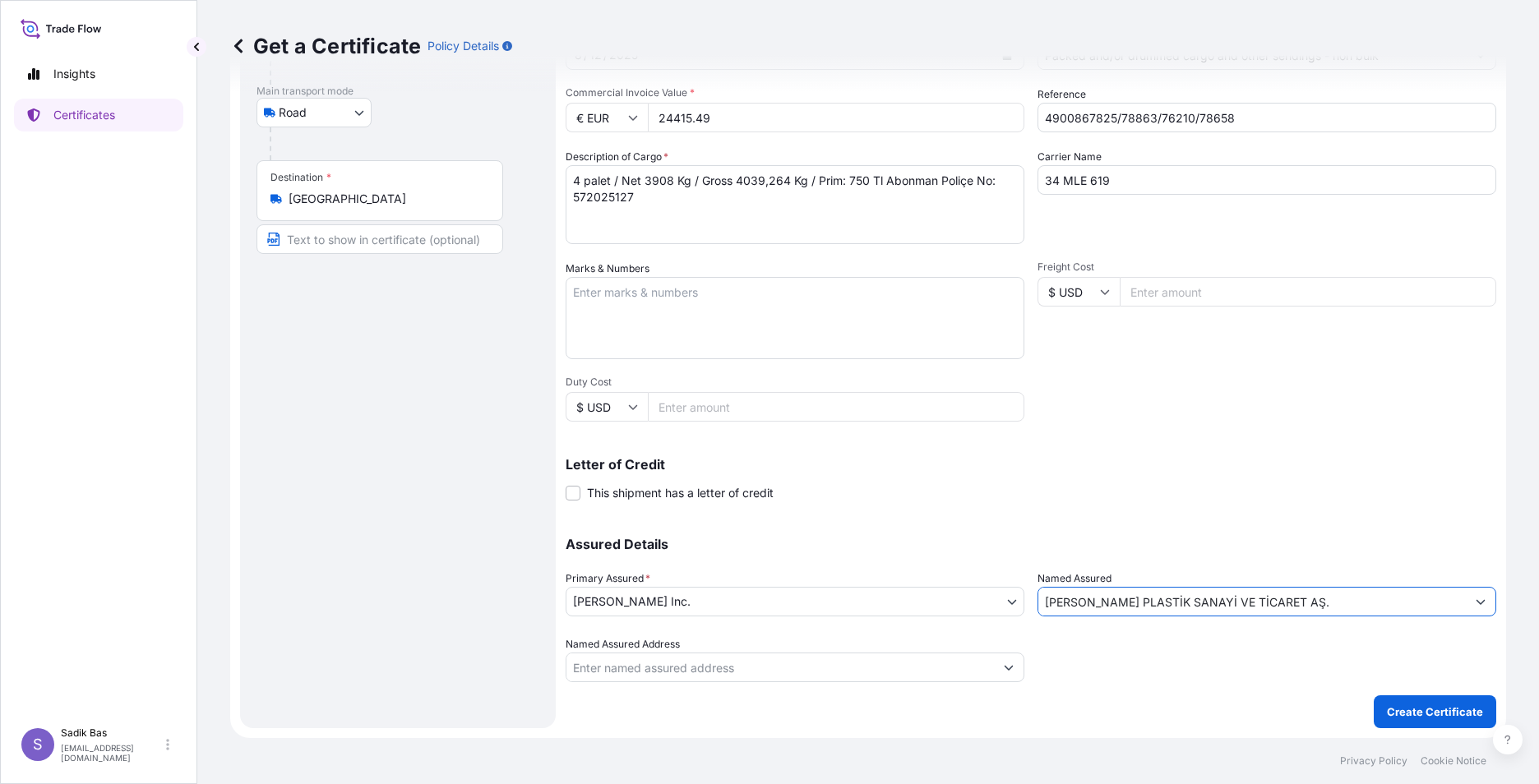
type input "[PERSON_NAME] PLASTİK SANAYİ VE TİCARET AŞ."
click at [816, 667] on input "Named Assured Address" at bounding box center [780, 667] width 427 height 29
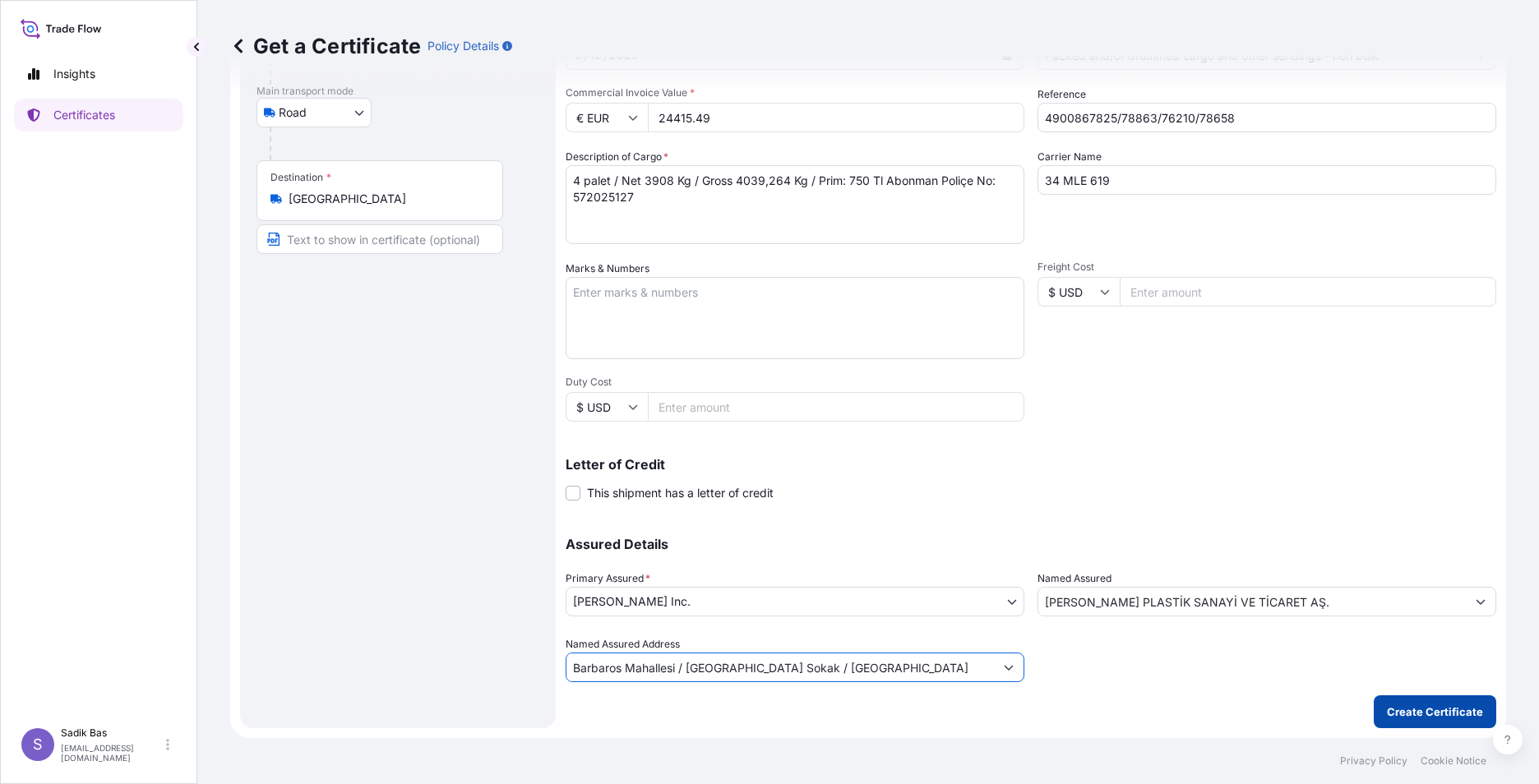
type input "Barbaros Mahallesi / [GEOGRAPHIC_DATA] Sokak / [GEOGRAPHIC_DATA]"
click at [1218, 715] on p "Create Certificate" at bounding box center [1435, 712] width 96 height 16
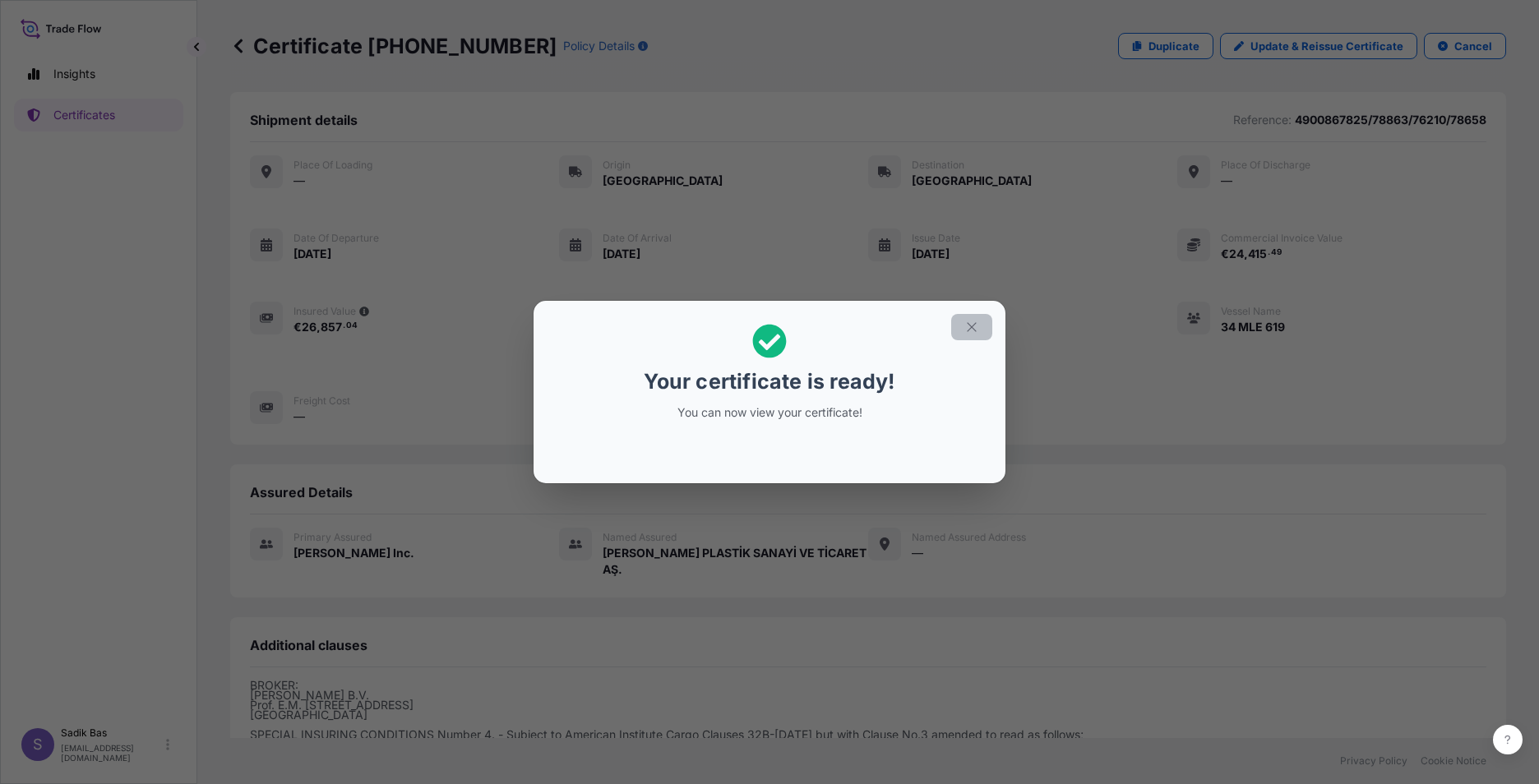
click at [975, 329] on icon "button" at bounding box center [971, 327] width 9 height 9
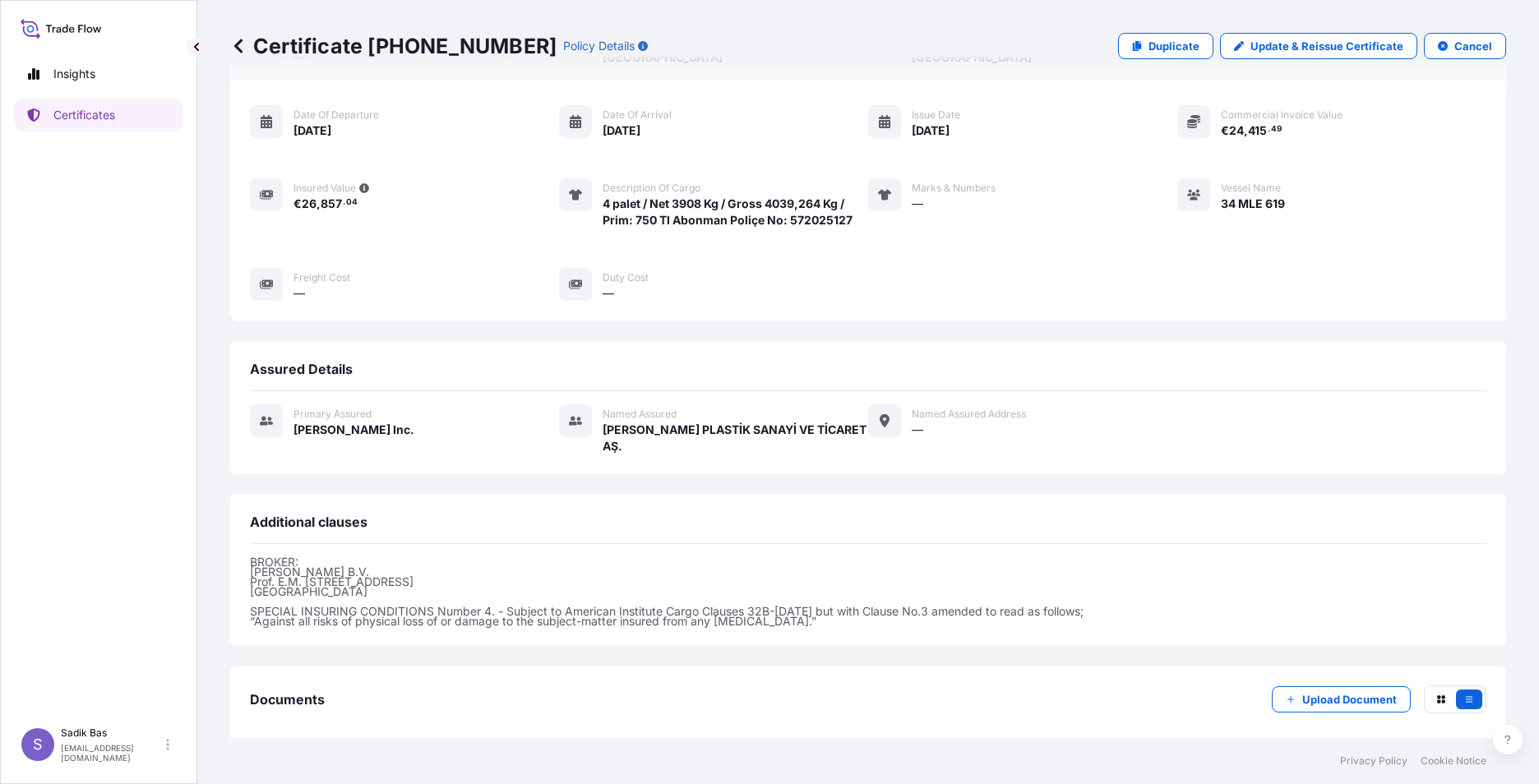
scroll to position [205, 0]
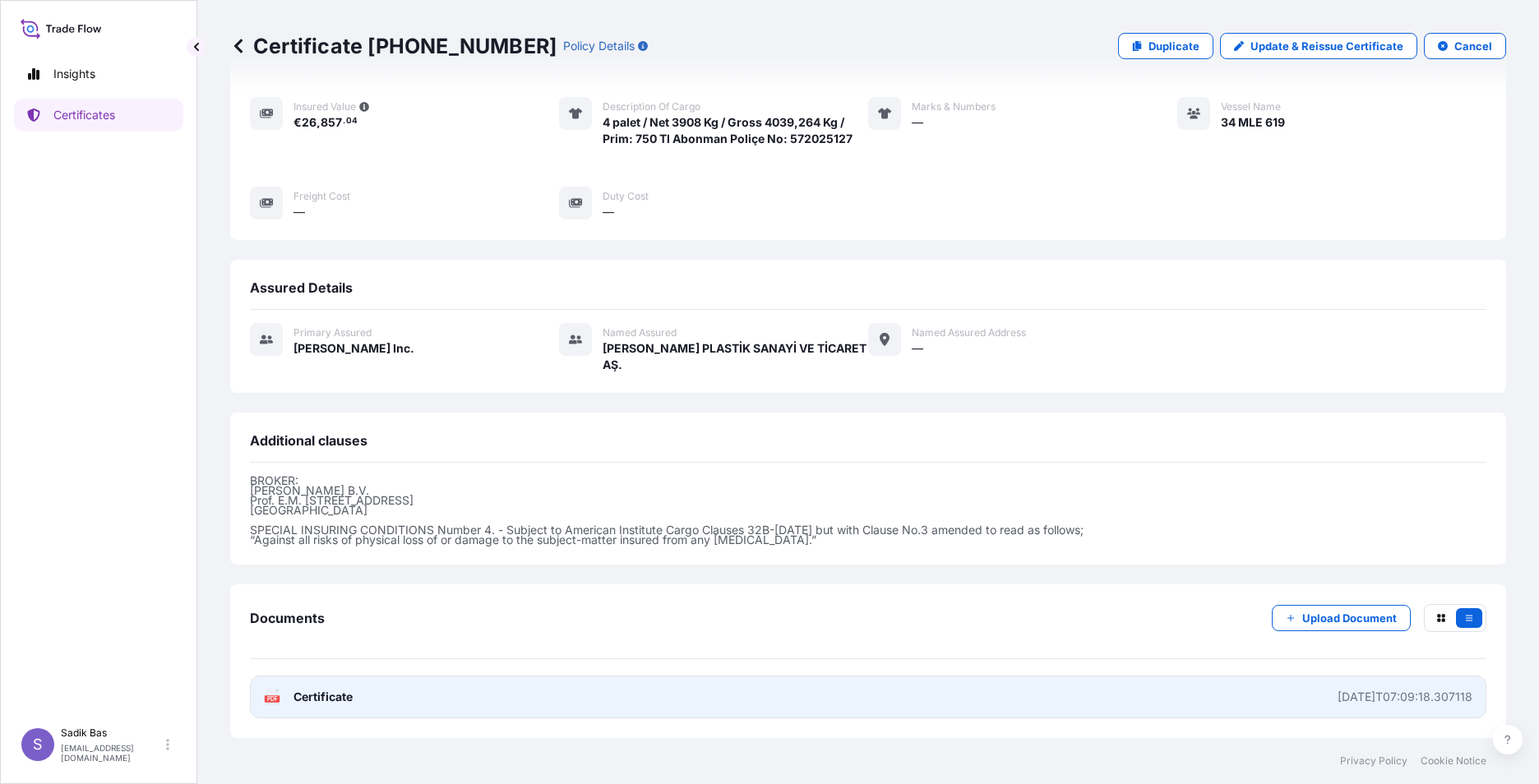
click at [277, 697] on text "PDF" at bounding box center [272, 699] width 11 height 5
